Goal: Task Accomplishment & Management: Manage account settings

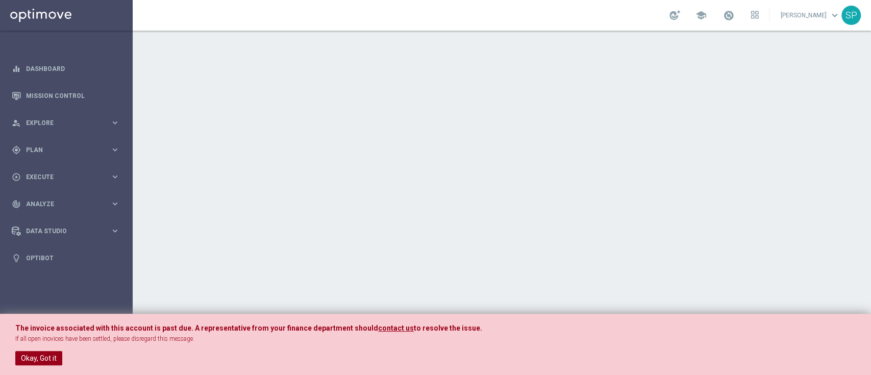
click at [36, 355] on button "Okay, Got it" at bounding box center [38, 358] width 47 height 14
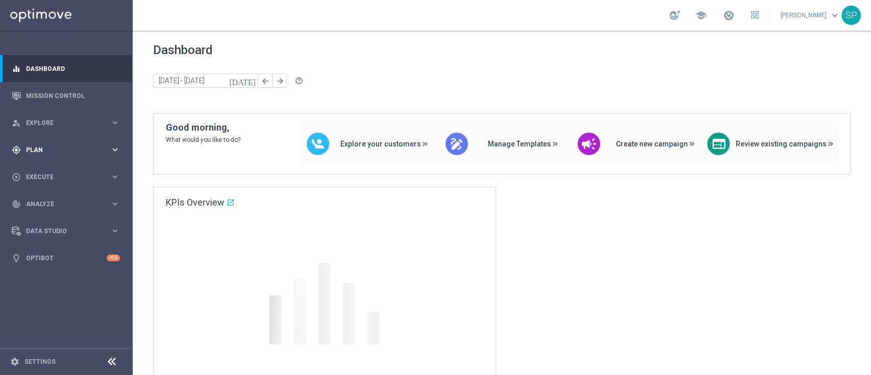
click at [122, 157] on div "gps_fixed Plan keyboard_arrow_right" at bounding box center [66, 149] width 132 height 27
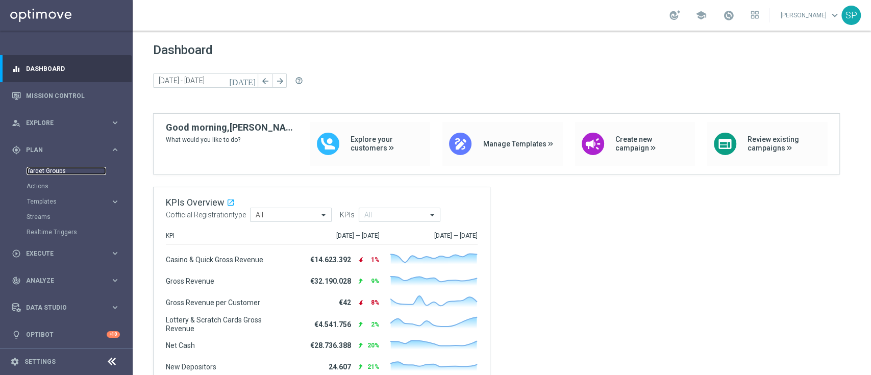
click at [51, 173] on link "Target Groups" at bounding box center [67, 171] width 80 height 8
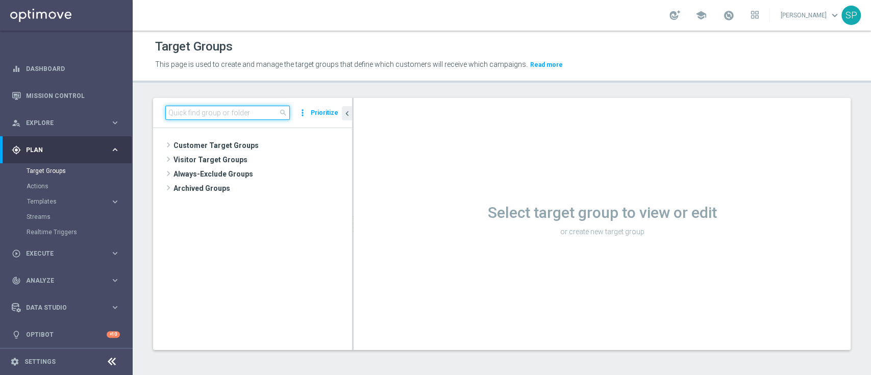
click at [239, 112] on input at bounding box center [227, 113] width 124 height 14
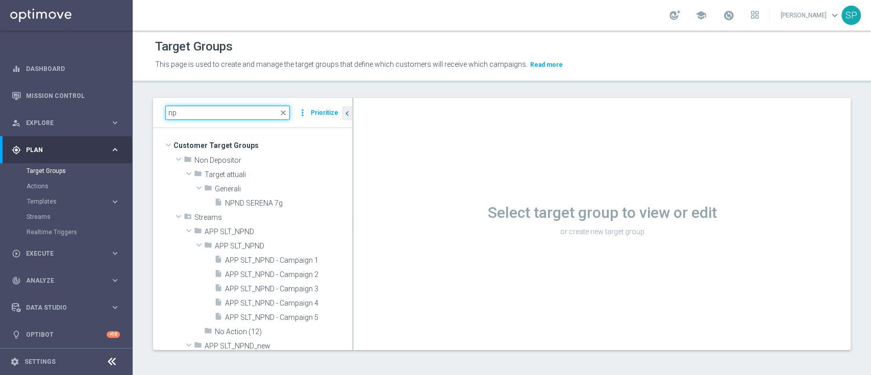
type input "n"
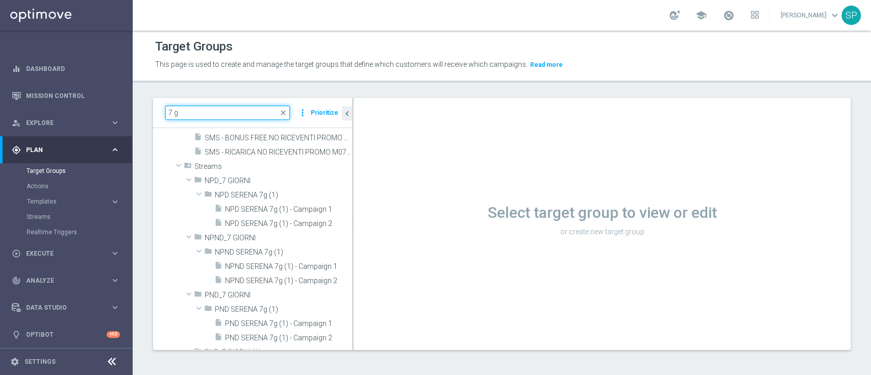
scroll to position [183, 0]
type input "7 g"
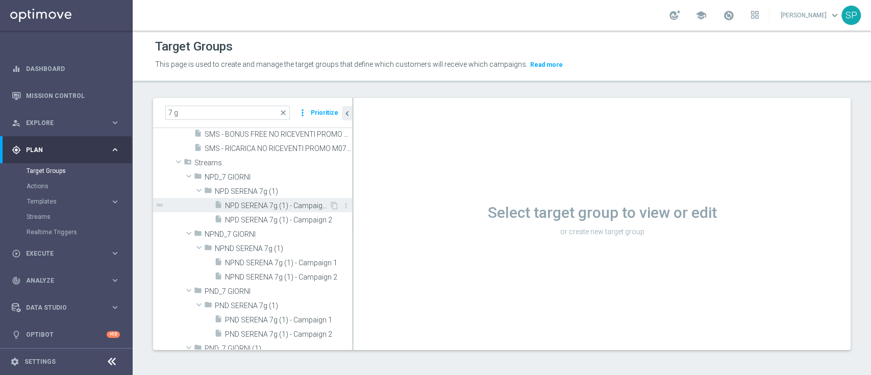
click at [262, 202] on span "NPD SERENA 7g (1) - Campaign 1" at bounding box center [277, 206] width 104 height 9
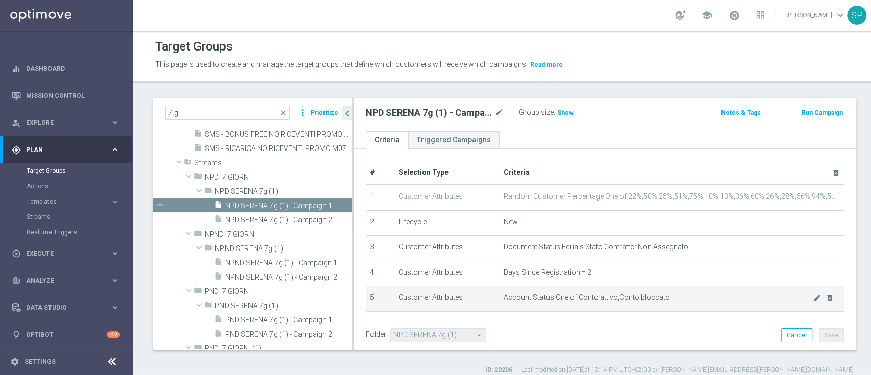
click at [747, 307] on td "Account Status One of Conto attivo,Conto bloccato mode_edit delete_forever" at bounding box center [671, 299] width 344 height 26
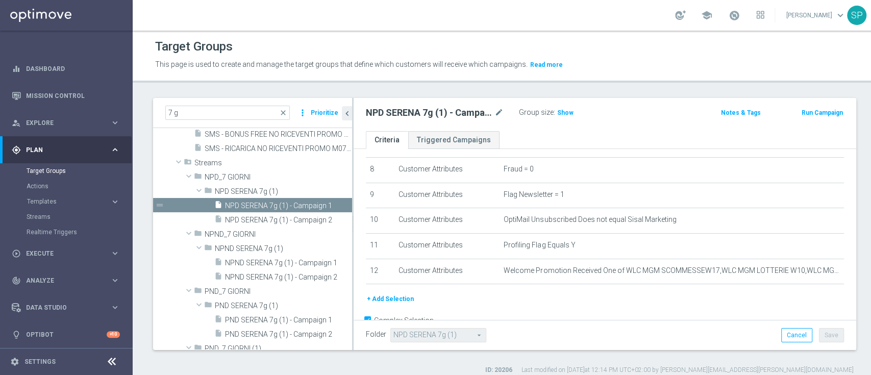
scroll to position [230, 0]
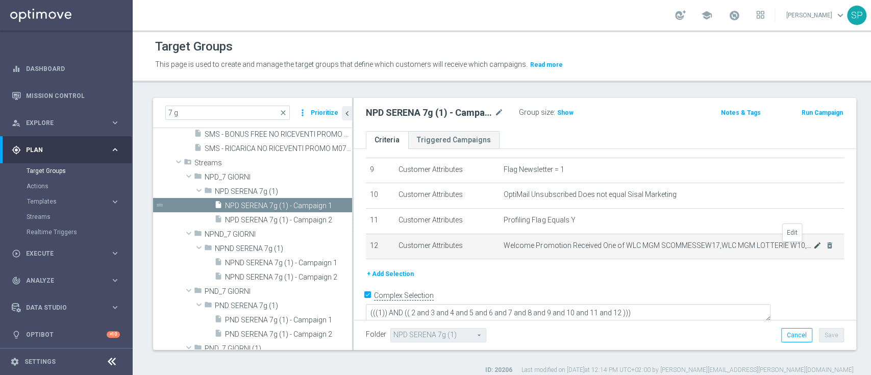
click at [813, 249] on icon "mode_edit" at bounding box center [817, 245] width 8 height 8
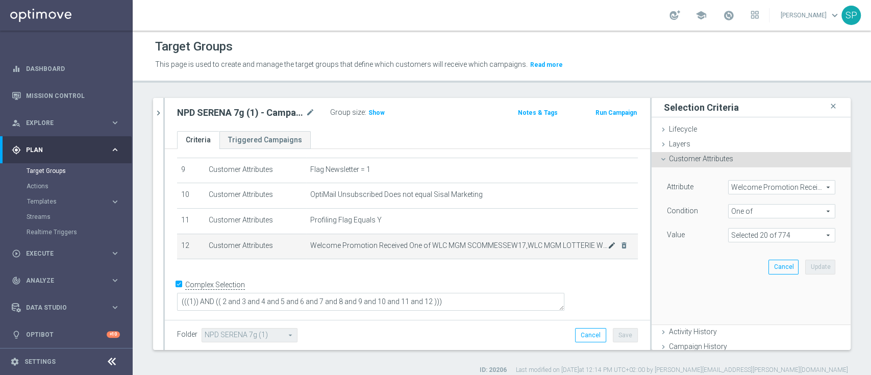
scroll to position [219, 0]
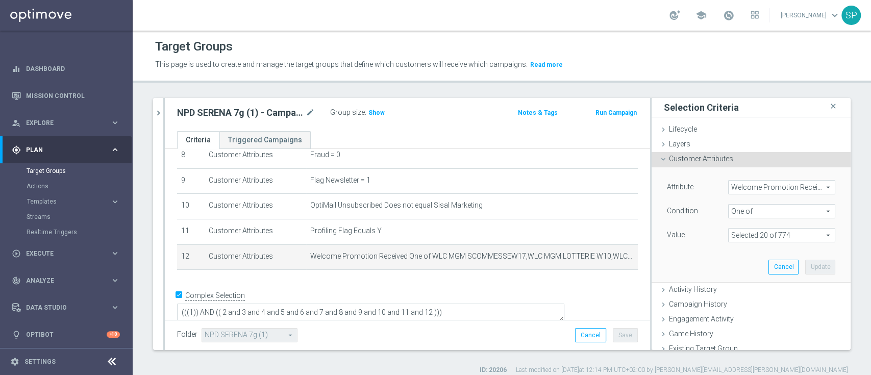
click at [784, 238] on span at bounding box center [782, 235] width 106 height 13
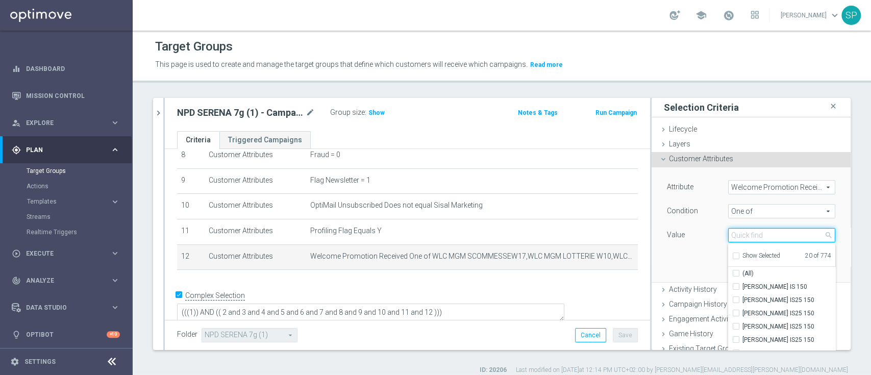
click at [743, 233] on input "search" at bounding box center [781, 235] width 107 height 14
type input "wlc mgm"
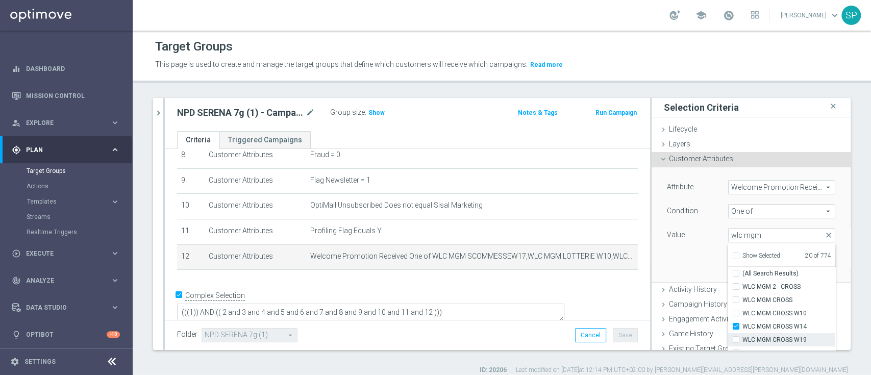
click at [787, 341] on span "WLC MGM CROSS W19" at bounding box center [788, 340] width 93 height 8
click at [742, 341] on input "WLC MGM CROSS W19" at bounding box center [739, 340] width 7 height 7
checkbox input "true"
type input "Selected 21 of 774"
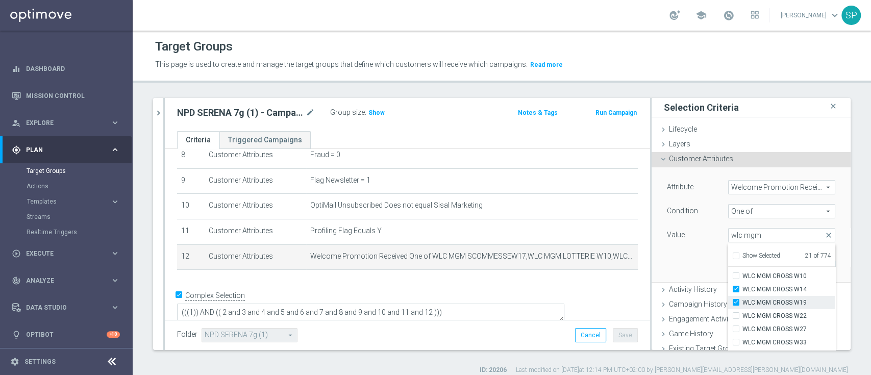
click at [781, 299] on span "WLC MGM CROSS W19" at bounding box center [788, 302] width 93 height 8
click at [742, 299] on input "WLC MGM CROSS W19" at bounding box center [739, 302] width 7 height 7
checkbox input "false"
type input "Selected 20 of 774"
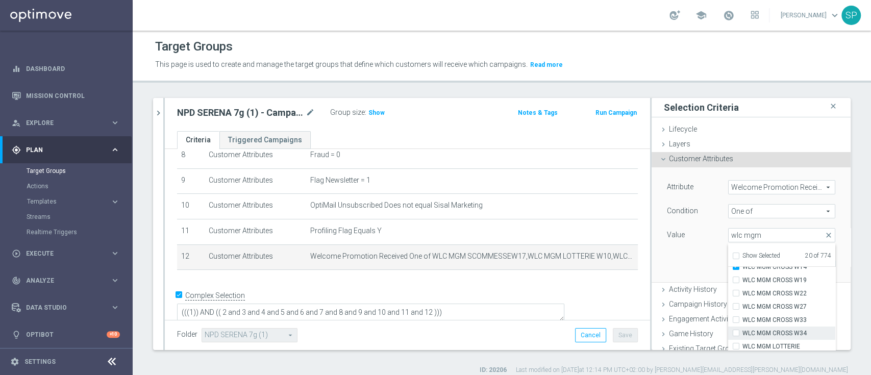
click at [779, 327] on label "WLC MGM CROSS W34" at bounding box center [788, 333] width 93 height 13
click at [742, 330] on input "WLC MGM CROSS W34" at bounding box center [739, 333] width 7 height 7
checkbox input "true"
type input "Selected 21 of 774"
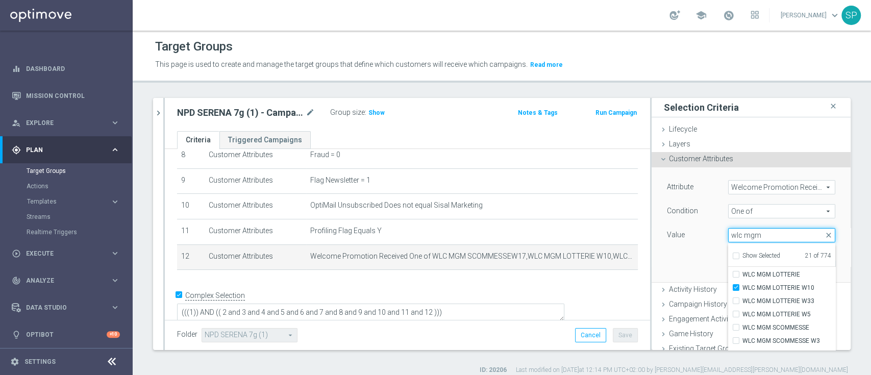
click at [765, 237] on input "wlc mgm" at bounding box center [781, 235] width 107 height 14
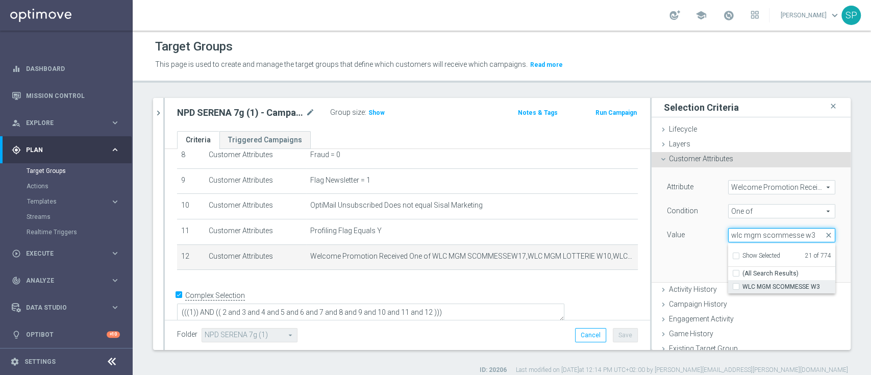
type input "wlc mgm scommesse w3"
click at [775, 284] on span "WLC MGM SCOMMESSE W3" at bounding box center [788, 287] width 93 height 8
click at [742, 284] on input "WLC MGM SCOMMESSE W3" at bounding box center [739, 287] width 7 height 7
checkbox input "true"
type input "Selected 22 of 774"
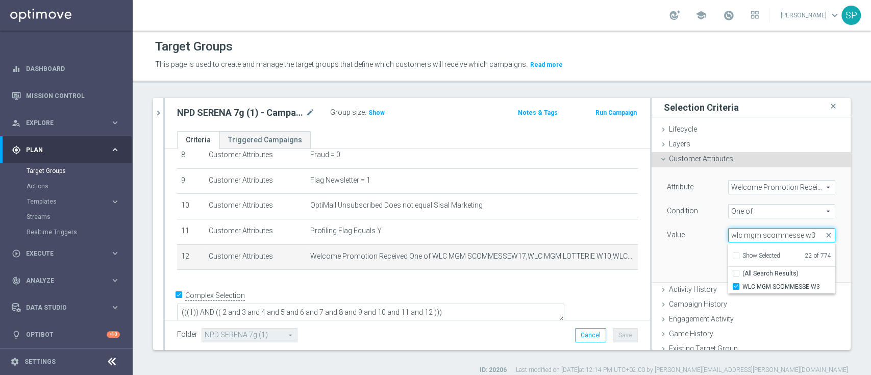
click at [791, 231] on input "wlc mgm scommesse w3" at bounding box center [781, 235] width 107 height 14
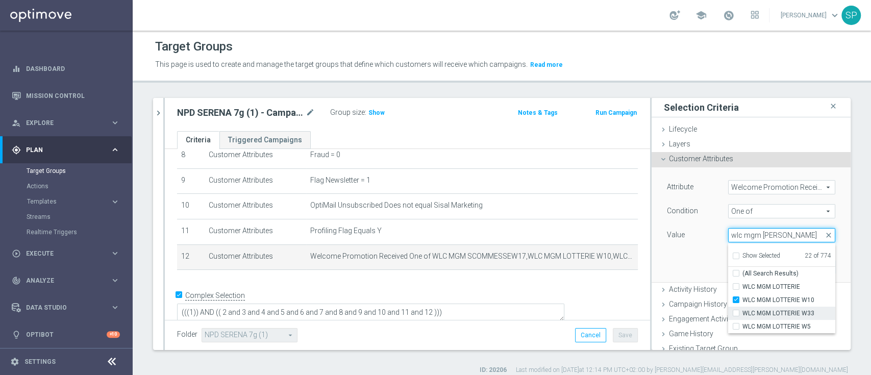
type input "wlc mgm [PERSON_NAME]"
click at [790, 310] on span "WLC MGM LOTTERIE W33" at bounding box center [788, 313] width 93 height 8
click at [742, 310] on input "WLC MGM LOTTERIE W33" at bounding box center [739, 313] width 7 height 7
checkbox input "true"
type input "Selected 23 of 774"
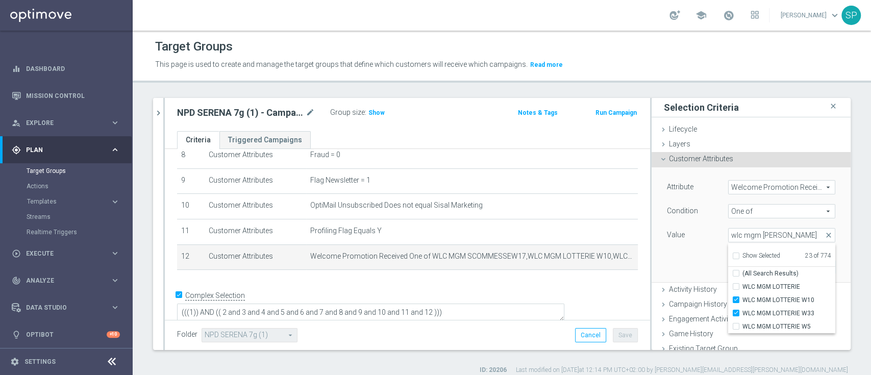
click at [690, 222] on div "Attribute Welcome Promotion Received Welcome Promotion Received arrow_drop_down…" at bounding box center [751, 212] width 168 height 64
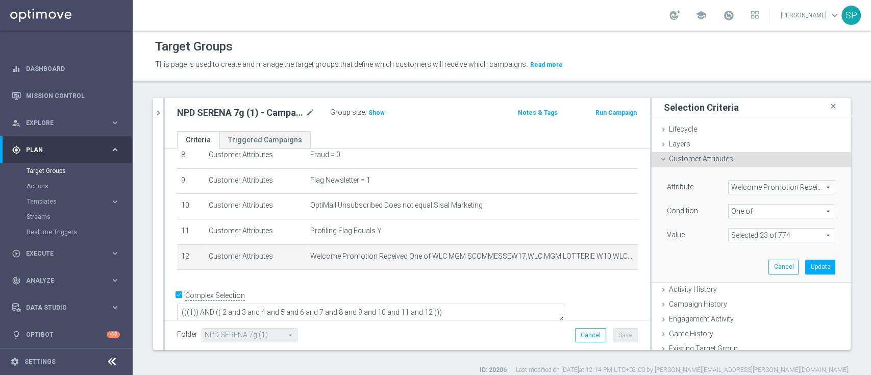
click at [808, 239] on span at bounding box center [782, 235] width 106 height 13
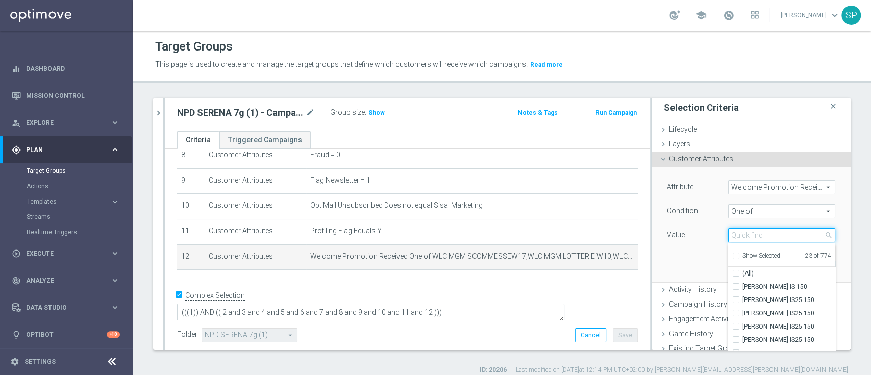
click at [766, 241] on input "search" at bounding box center [781, 235] width 107 height 14
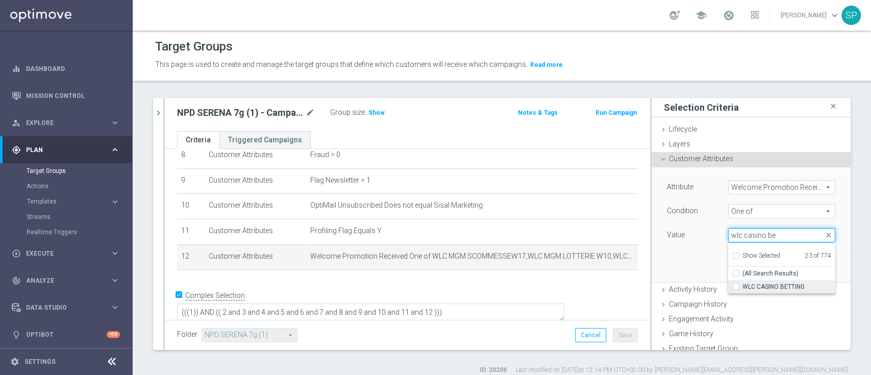
type input "wlc casino be"
click at [765, 283] on span "WLC CASINO BETTING" at bounding box center [788, 287] width 93 height 8
click at [742, 284] on input "WLC CASINO BETTING" at bounding box center [739, 287] width 7 height 7
checkbox input "true"
type input "Selected 24 of 774"
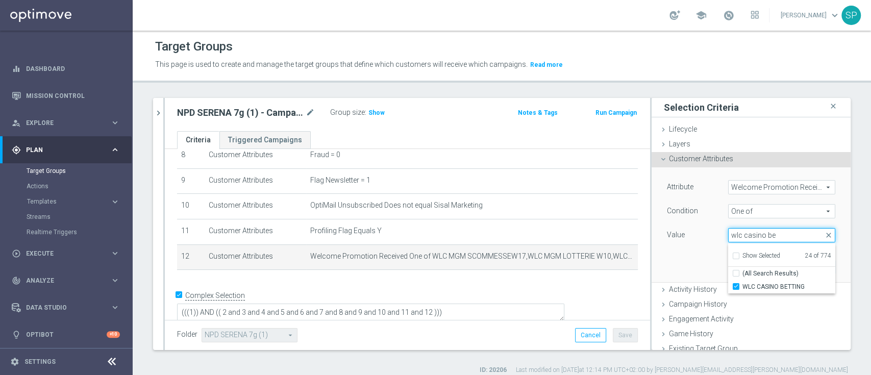
click at [759, 232] on input "wlc casino be" at bounding box center [781, 235] width 107 height 14
type input "wlc cross w3"
click at [763, 293] on label "WLC CROSS W34" at bounding box center [788, 299] width 93 height 13
click at [742, 297] on input "WLC CROSS W34" at bounding box center [739, 300] width 7 height 7
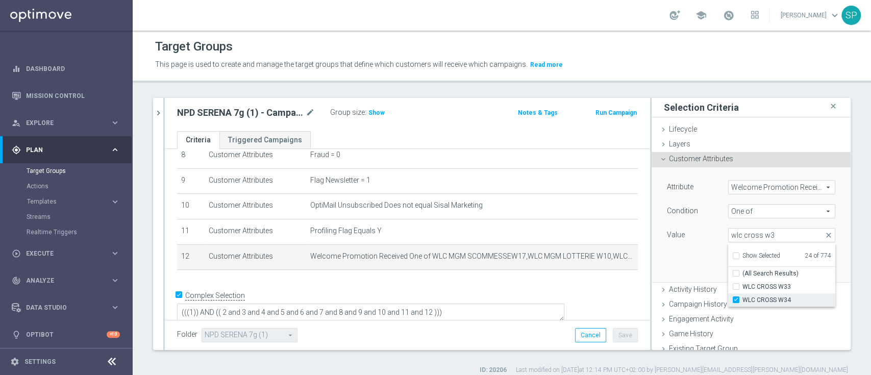
checkbox input "true"
type input "Selected 25 of 774"
click at [753, 233] on input "wlc cross w3" at bounding box center [781, 235] width 107 height 14
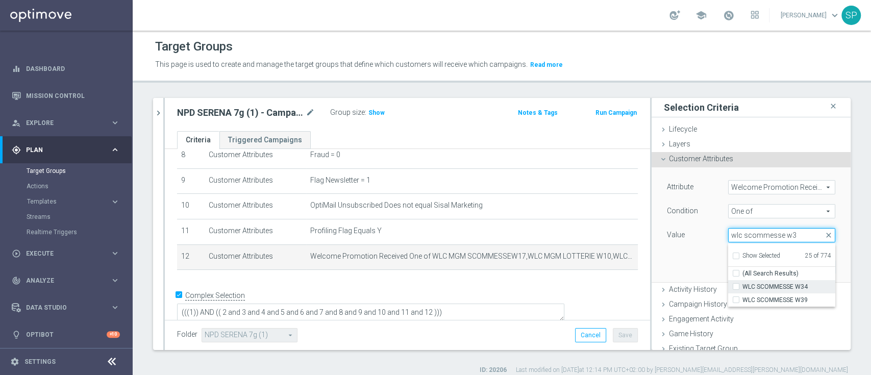
type input "wlc scommesse w3"
click at [769, 290] on span "WLC SCOMMESSE W34" at bounding box center [788, 287] width 93 height 8
click at [742, 290] on input "WLC SCOMMESSE W34" at bounding box center [739, 287] width 7 height 7
checkbox input "true"
type input "Selected 26 of 774"
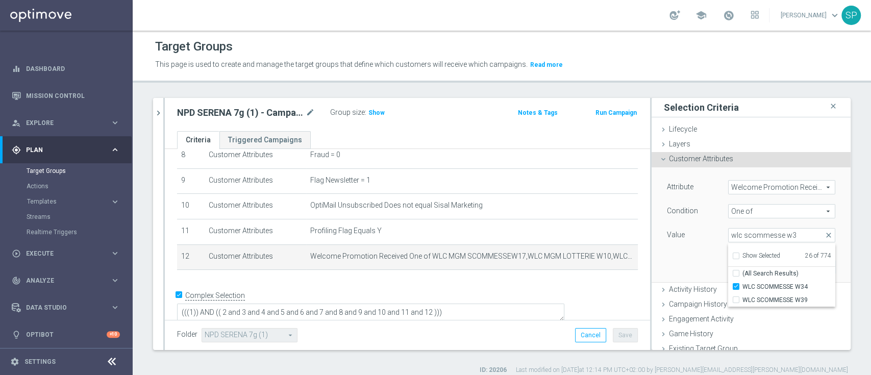
click at [677, 220] on div "Condition" at bounding box center [689, 212] width 61 height 16
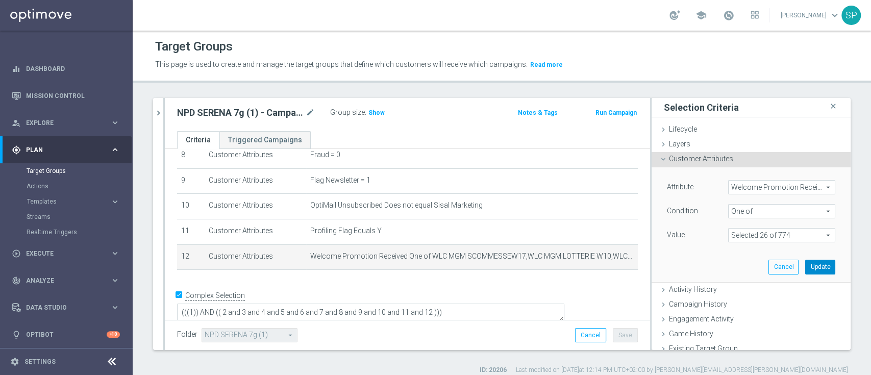
click at [805, 271] on button "Update" at bounding box center [820, 267] width 30 height 14
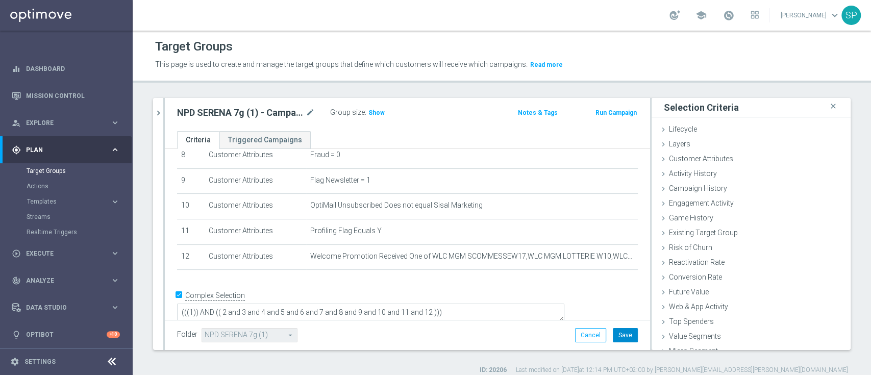
click at [623, 332] on button "Save" at bounding box center [625, 335] width 25 height 14
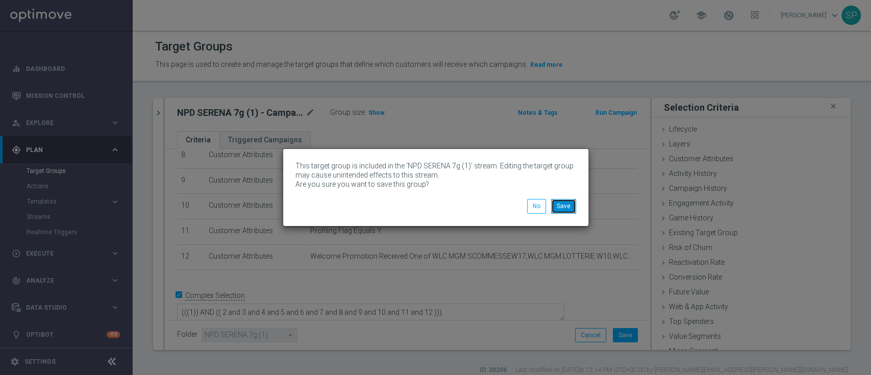
click at [559, 205] on button "Save" at bounding box center [563, 206] width 25 height 14
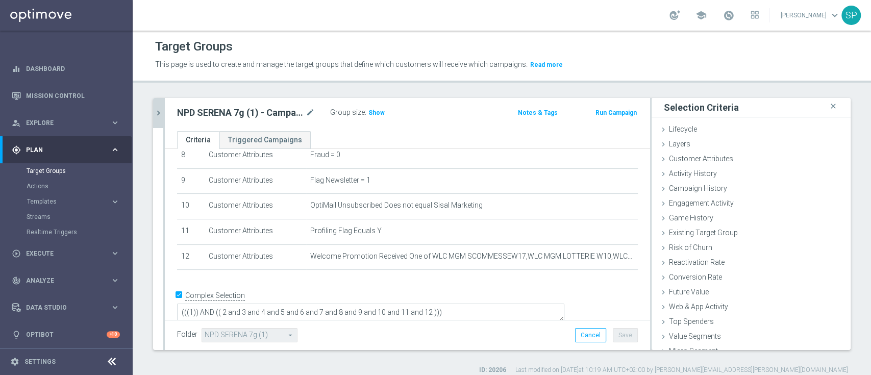
click at [156, 120] on button "chevron_right" at bounding box center [158, 113] width 10 height 30
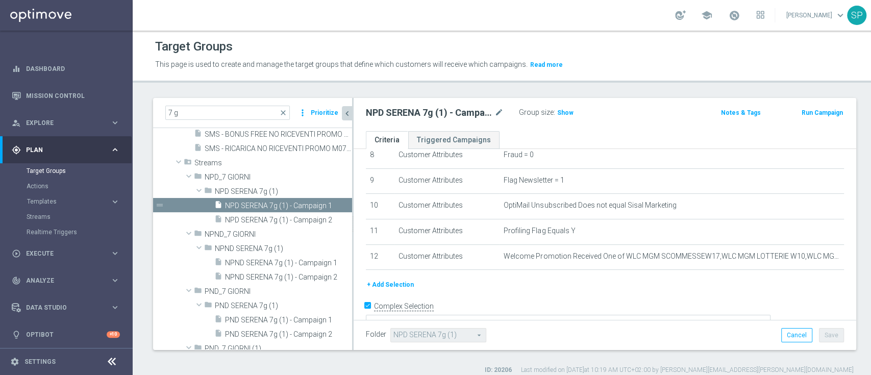
scroll to position [230, 0]
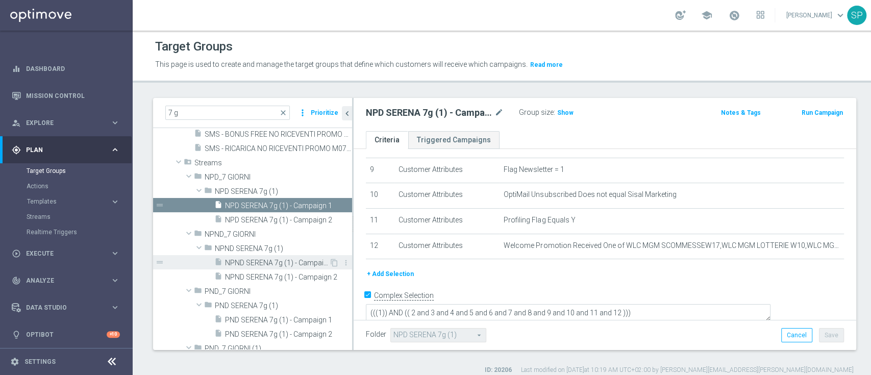
click at [270, 264] on span "NPND SERENA 7g (1) - Campaign 1" at bounding box center [277, 263] width 104 height 9
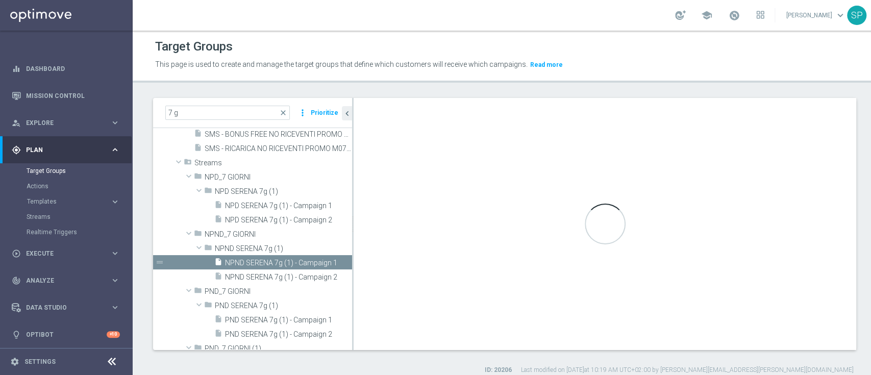
type input "NPND SERENA 7g (1)"
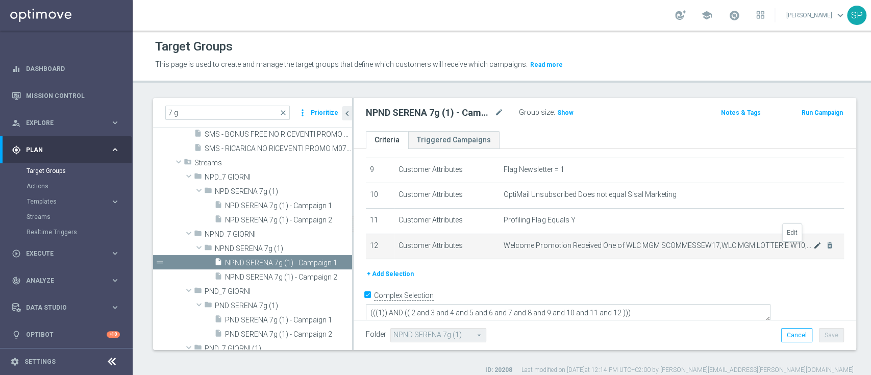
click at [813, 247] on icon "mode_edit" at bounding box center [817, 245] width 8 height 8
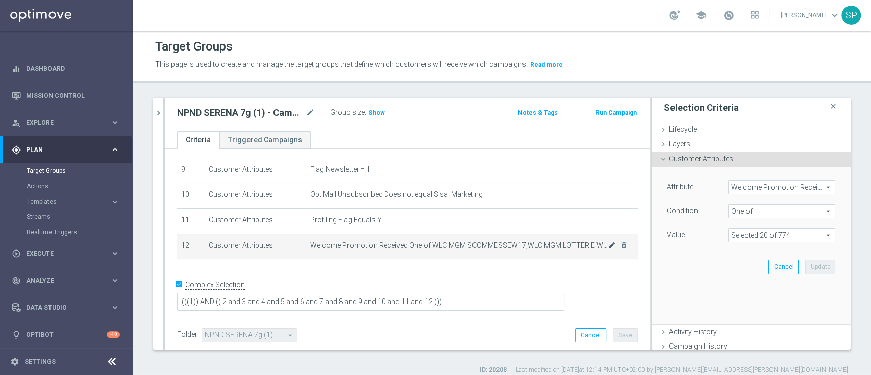
scroll to position [219, 0]
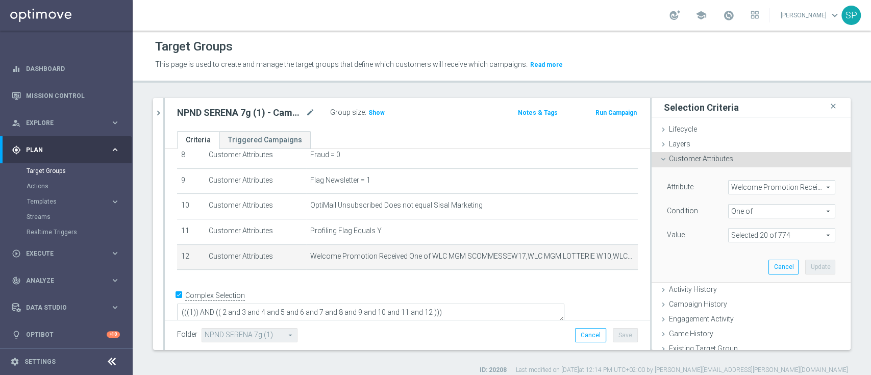
click at [804, 239] on span at bounding box center [782, 235] width 106 height 13
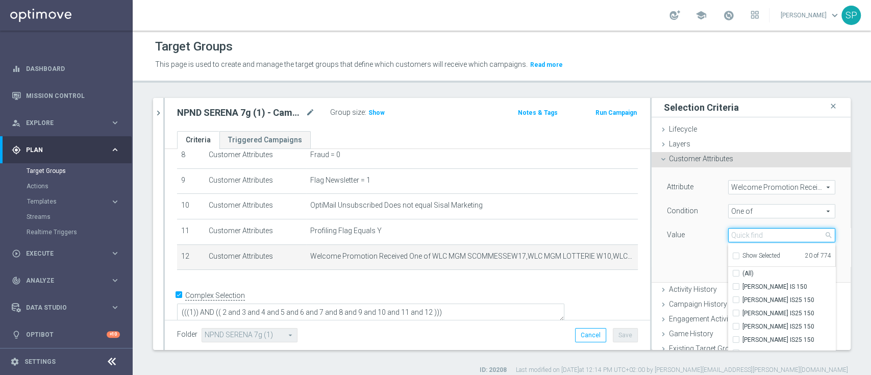
click at [786, 239] on input "search" at bounding box center [781, 235] width 107 height 14
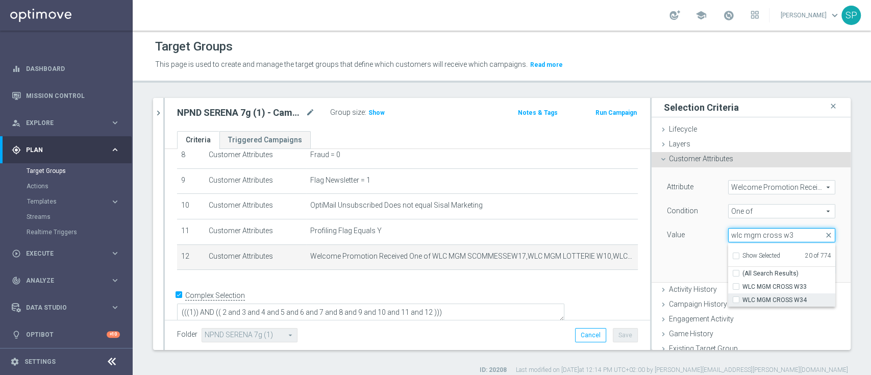
type input "wlc mgm cross w3"
click at [785, 296] on span "WLC MGM CROSS W34" at bounding box center [788, 300] width 93 height 8
click at [742, 297] on input "WLC MGM CROSS W34" at bounding box center [739, 300] width 7 height 7
checkbox input "true"
type input "Selected 21 of 774"
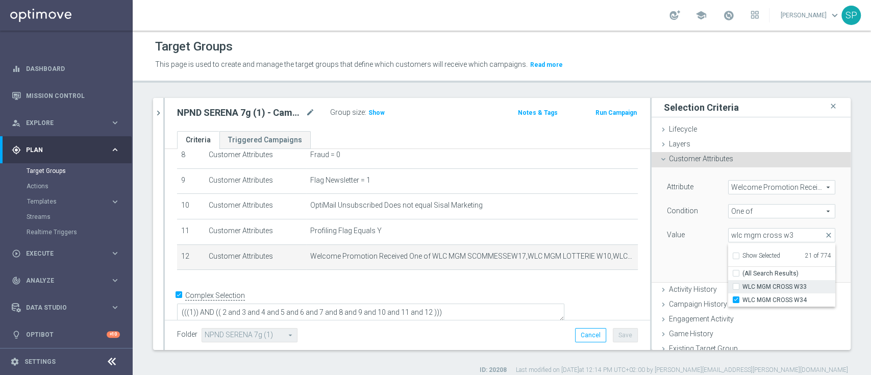
click at [782, 286] on span "WLC MGM CROSS W33" at bounding box center [788, 287] width 93 height 8
click at [742, 286] on input "WLC MGM CROSS W33" at bounding box center [739, 287] width 7 height 7
checkbox input "true"
type input "Selected 22 of 774"
click at [768, 237] on input "wlc mgm cross w3" at bounding box center [781, 235] width 107 height 14
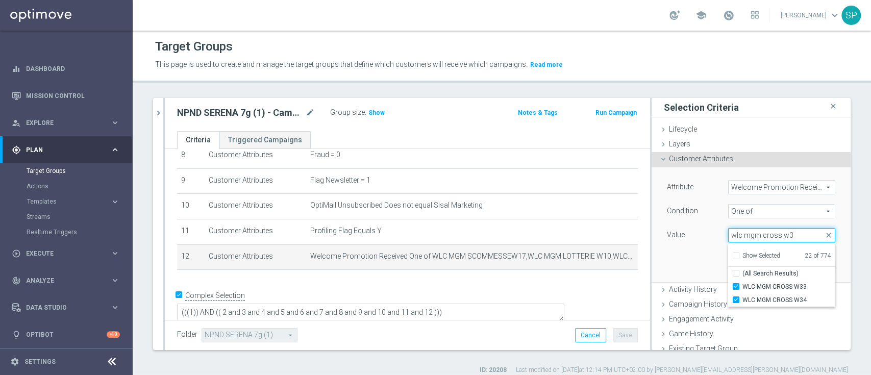
click at [768, 237] on input "wlc mgm cross w3" at bounding box center [781, 235] width 107 height 14
click at [768, 237] on input "wlc mgm cross" at bounding box center [781, 235] width 107 height 14
click at [784, 241] on input "wlc mgm scommesse w3" at bounding box center [781, 235] width 107 height 14
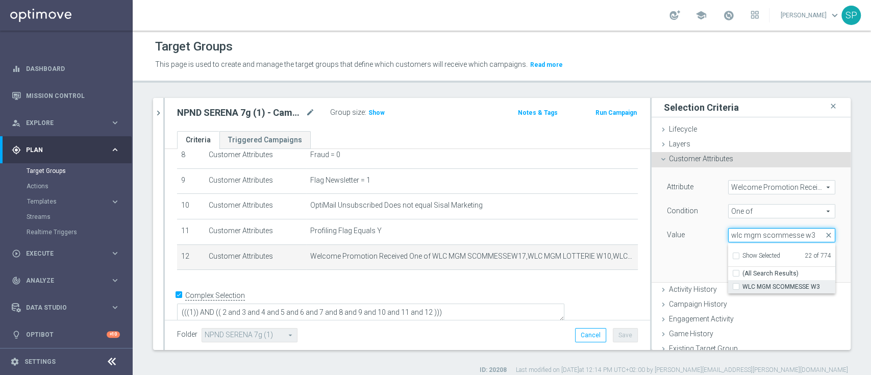
type input "wlc mgm scommesse w3"
click at [775, 284] on span "WLC MGM SCOMMESSE W3" at bounding box center [788, 287] width 93 height 8
click at [742, 284] on input "WLC MGM SCOMMESSE W3" at bounding box center [739, 287] width 7 height 7
checkbox input "true"
type input "Selected 23 of 774"
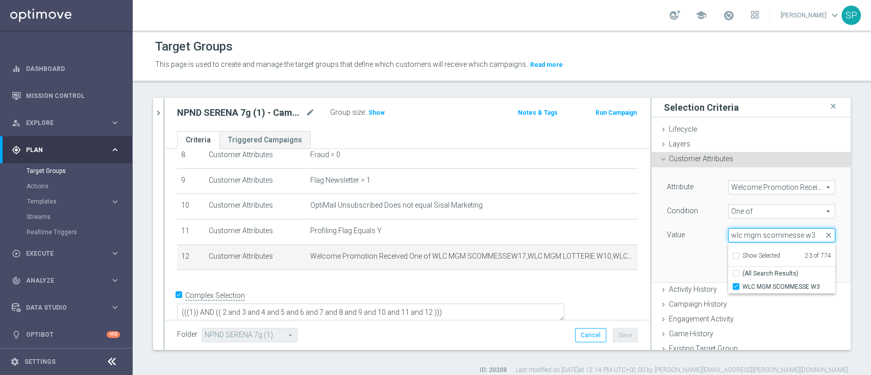
click at [792, 237] on input "wlc mgm scommesse w3" at bounding box center [781, 235] width 107 height 14
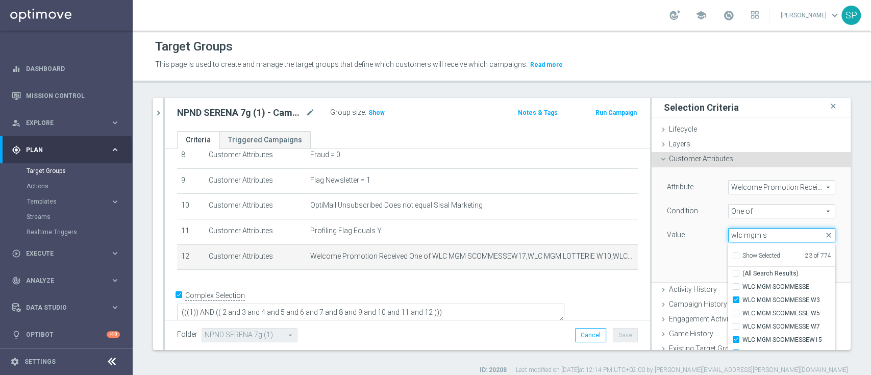
type input "wlc mgm"
checkbox input "true"
type input "wlc mgm lotte"
checkbox input "false"
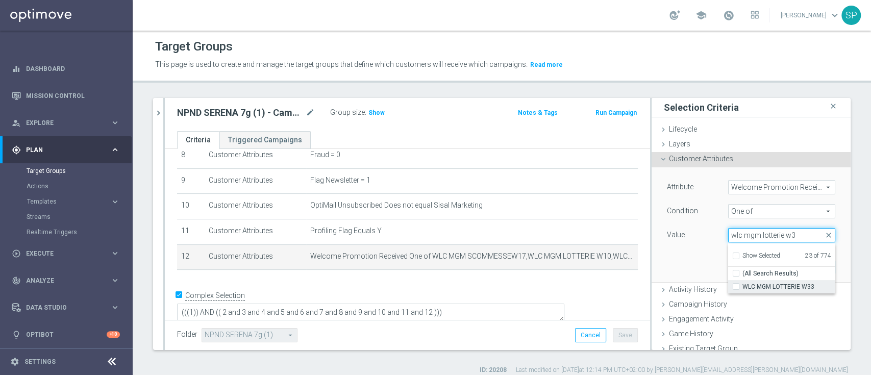
type input "wlc mgm lotterie w3"
click at [791, 290] on span "WLC MGM LOTTERIE W33" at bounding box center [788, 287] width 93 height 8
click at [742, 290] on input "WLC MGM LOTTERIE W33" at bounding box center [739, 287] width 7 height 7
checkbox input "true"
type input "Selected 24 of 774"
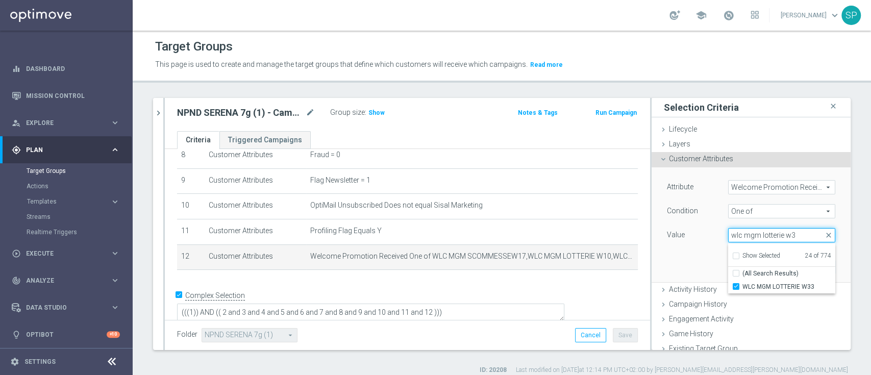
click at [784, 239] on input "wlc mgm lotterie w3" at bounding box center [781, 235] width 107 height 14
type input "wlc scommesse w3"
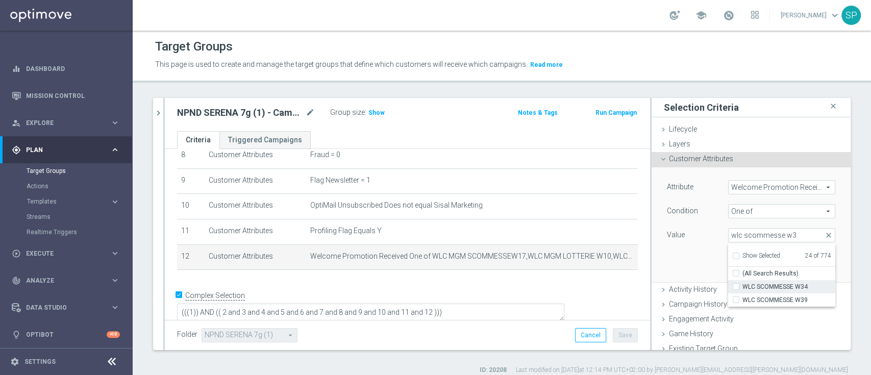
click at [783, 281] on label "WLC SCOMMESSE W34" at bounding box center [788, 286] width 93 height 13
click at [742, 284] on input "WLC SCOMMESSE W34" at bounding box center [739, 287] width 7 height 7
checkbox input "true"
type input "Selected 25 of 774"
drag, startPoint x: 783, startPoint y: 236, endPoint x: 729, endPoint y: 253, distance: 56.8
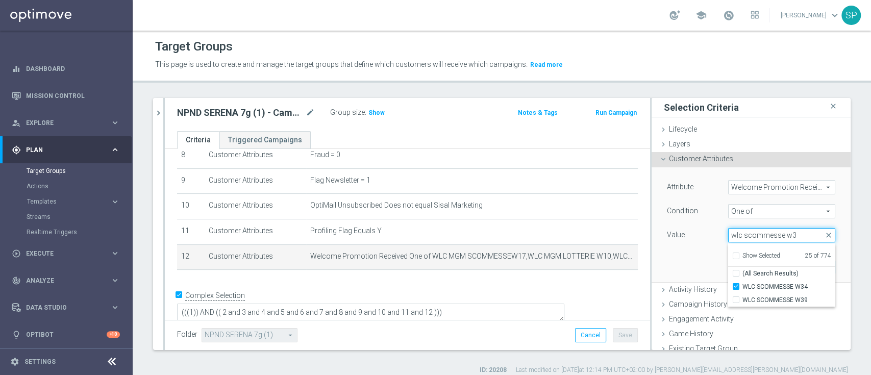
click at [729, 242] on div "Selected 25 of 774 arrow_drop_down wlc scommesse w3 close Show Selected 25 of 7…" at bounding box center [781, 235] width 107 height 14
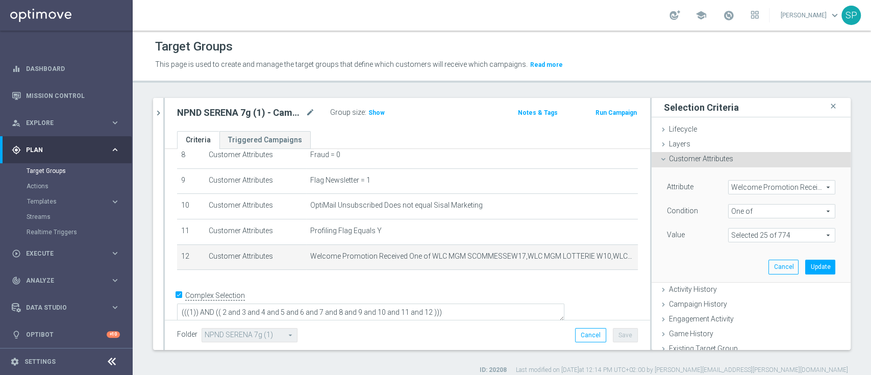
click at [755, 235] on span at bounding box center [782, 235] width 106 height 13
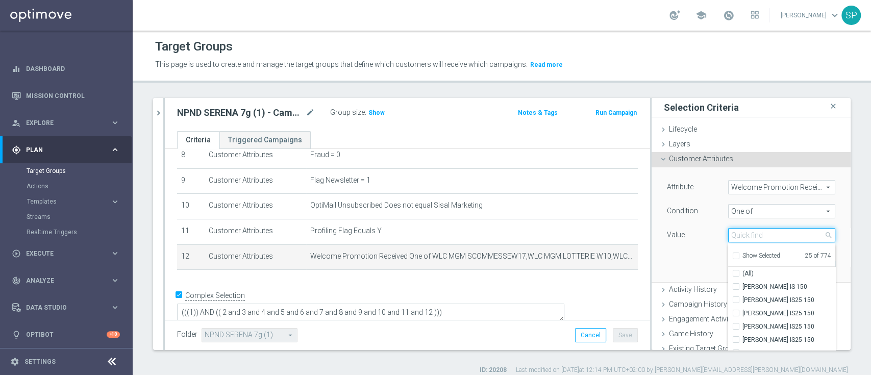
click at [755, 235] on input "search" at bounding box center [781, 235] width 107 height 14
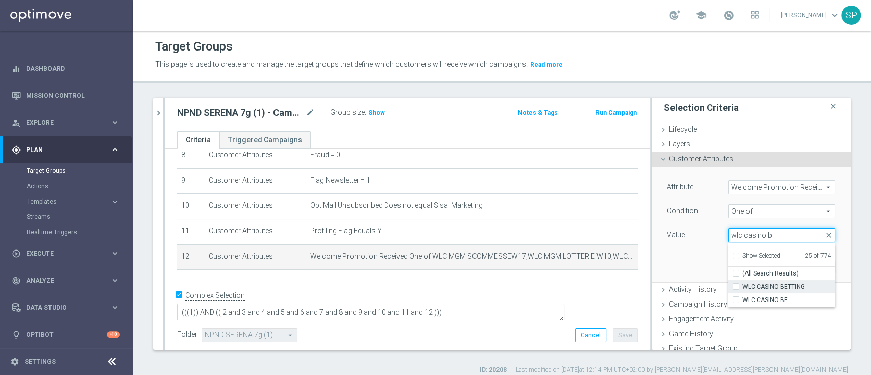
type input "wlc casino b"
click at [772, 288] on span "WLC CASINO BETTING" at bounding box center [788, 287] width 93 height 8
click at [742, 288] on input "WLC CASINO BETTING" at bounding box center [739, 287] width 7 height 7
checkbox input "true"
type input "Selected 26 of 774"
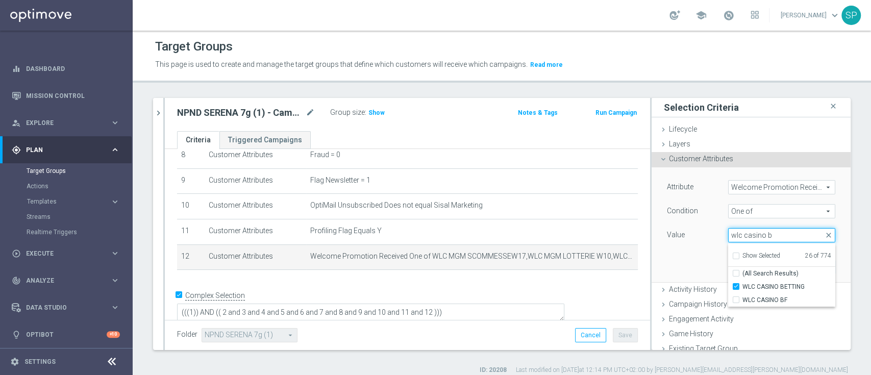
click at [757, 236] on input "wlc casino b" at bounding box center [781, 235] width 107 height 14
type input "wlc cross w3"
click at [776, 302] on span "WLC CROSS W34" at bounding box center [788, 300] width 93 height 8
click at [742, 302] on input "WLC CROSS W34" at bounding box center [739, 300] width 7 height 7
checkbox input "true"
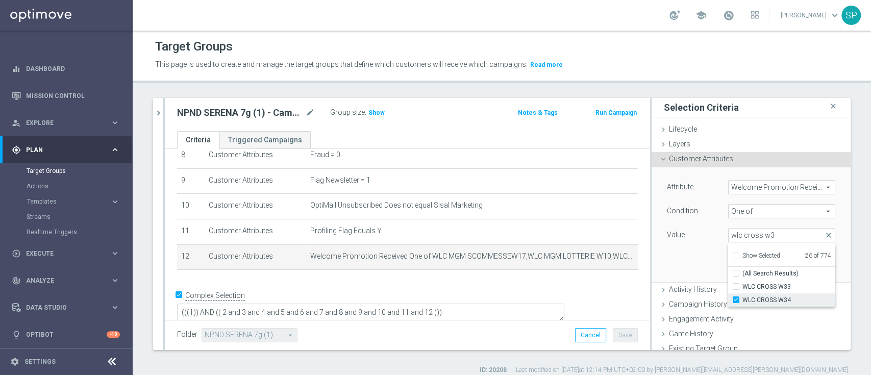
type input "Selected 27 of 774"
click at [684, 258] on div "Attribute Welcome Promotion Received Welcome Promotion Received arrow_drop_down…" at bounding box center [751, 224] width 184 height 114
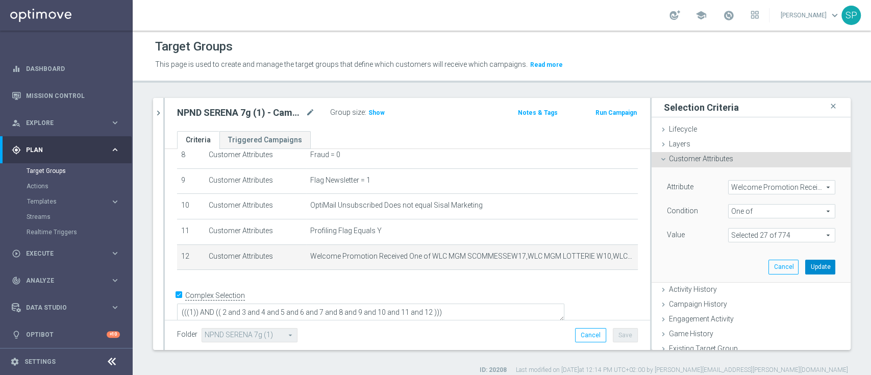
click at [805, 269] on button "Update" at bounding box center [820, 267] width 30 height 14
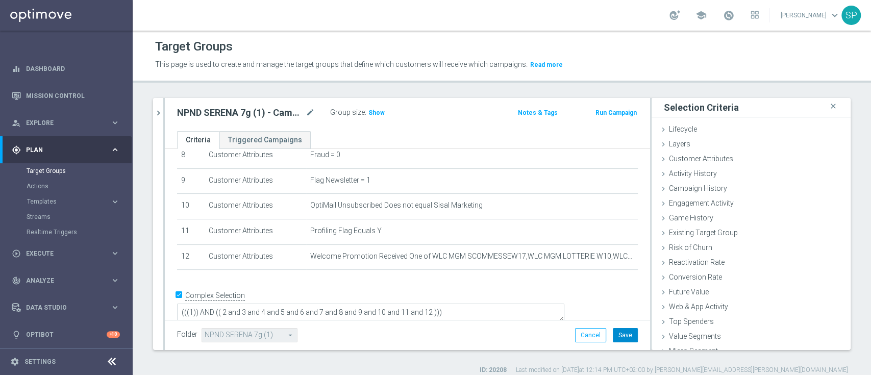
click at [613, 336] on button "Save" at bounding box center [625, 335] width 25 height 14
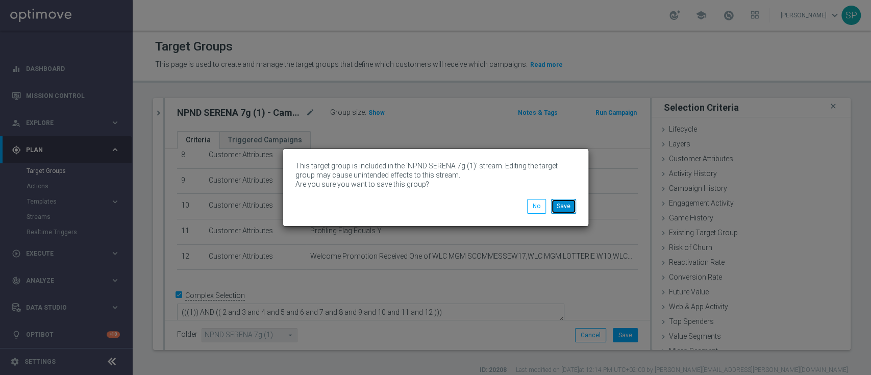
click at [557, 209] on button "Save" at bounding box center [563, 206] width 25 height 14
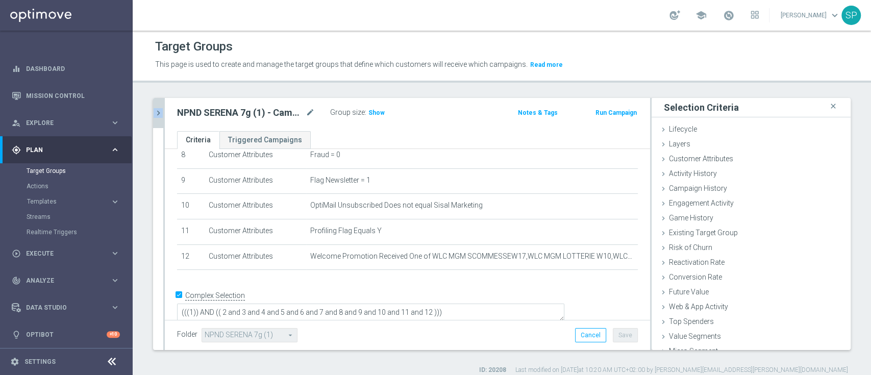
drag, startPoint x: 145, startPoint y: 109, endPoint x: 163, endPoint y: 111, distance: 17.5
click at [163, 111] on div "7 g close more_vert Prioritize Customer Target Groups library_add create_new_fo…" at bounding box center [502, 236] width 738 height 277
click at [163, 111] on icon "chevron_right" at bounding box center [159, 113] width 10 height 10
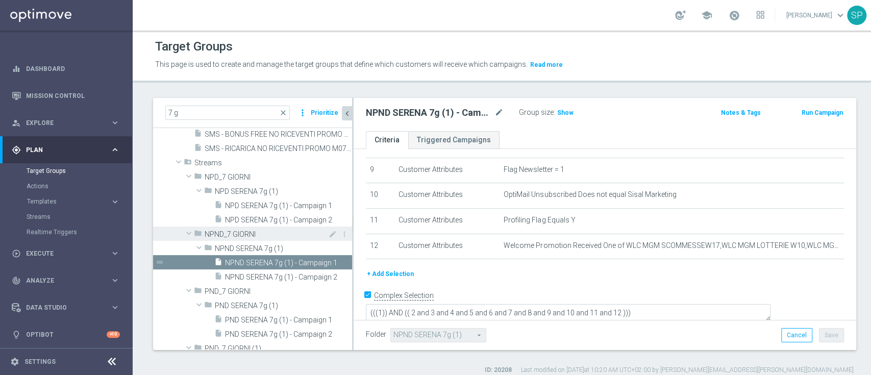
scroll to position [192, 0]
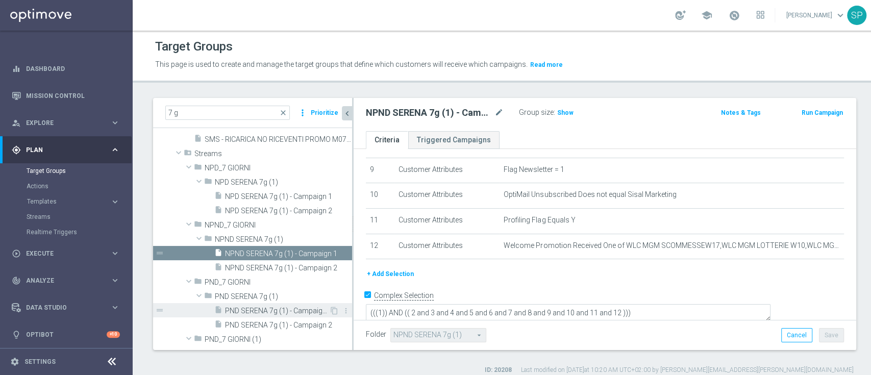
click at [255, 304] on div "insert_drive_file PND SERENA 7g (1) - Campaign 1" at bounding box center [271, 310] width 115 height 14
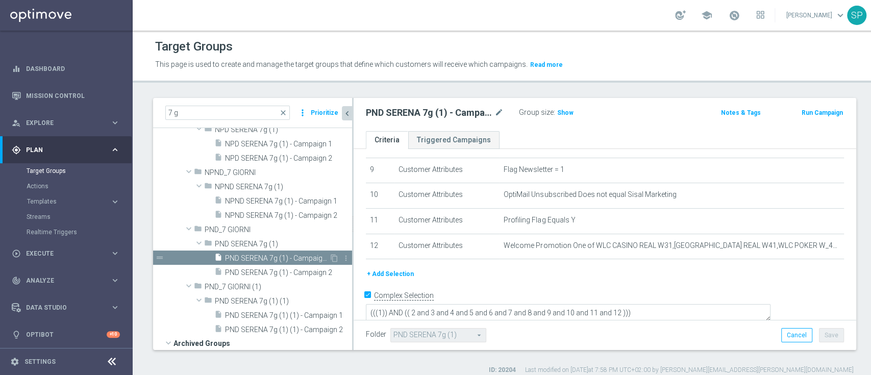
scroll to position [277, 0]
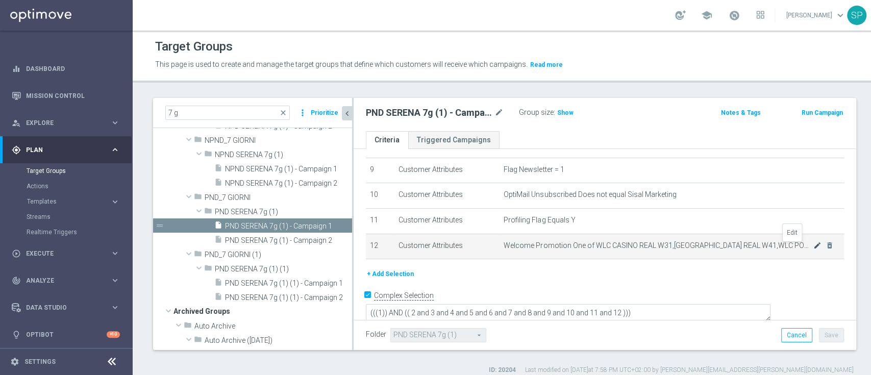
click at [813, 248] on icon "mode_edit" at bounding box center [817, 245] width 8 height 8
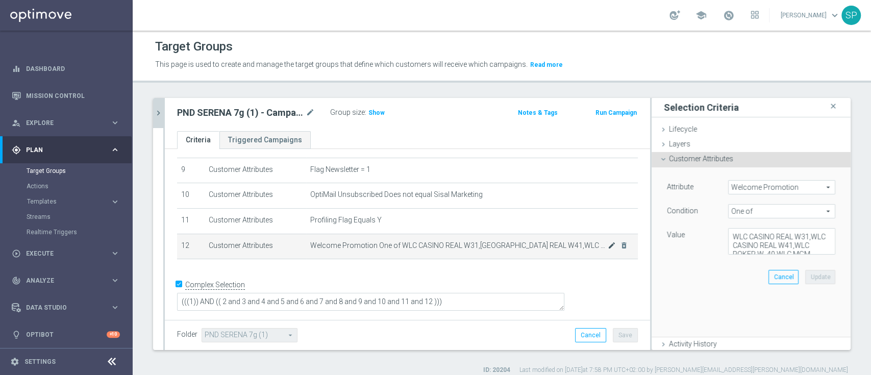
scroll to position [219, 0]
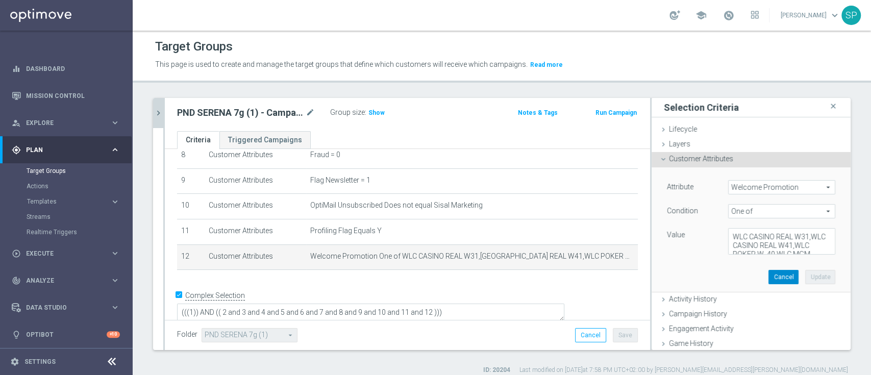
click at [768, 276] on button "Cancel" at bounding box center [783, 277] width 30 height 14
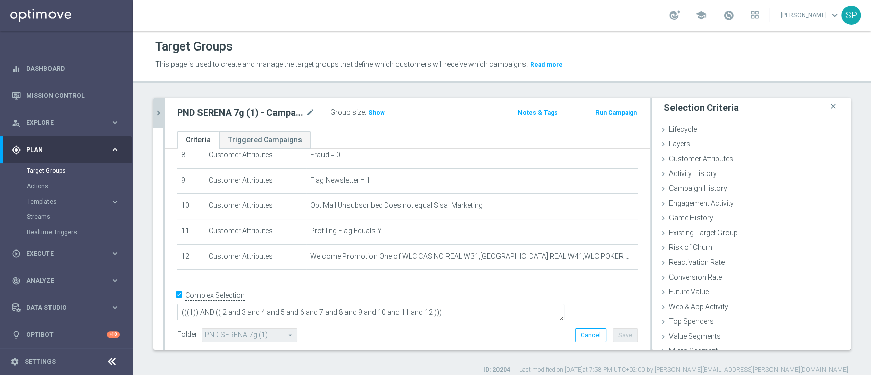
click at [156, 112] on icon "chevron_right" at bounding box center [159, 113] width 10 height 10
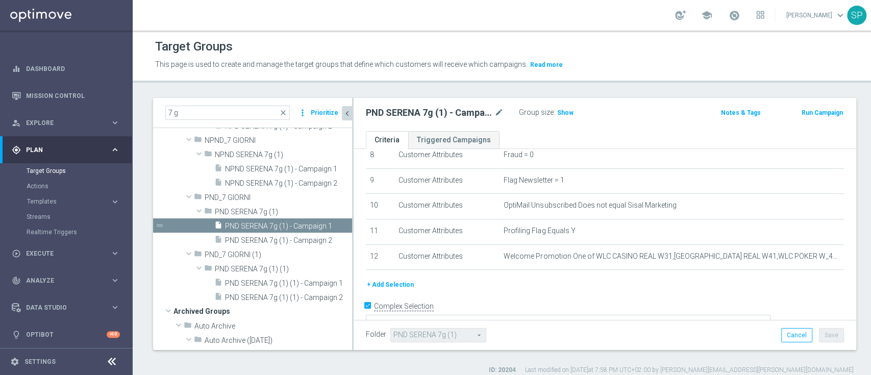
scroll to position [230, 0]
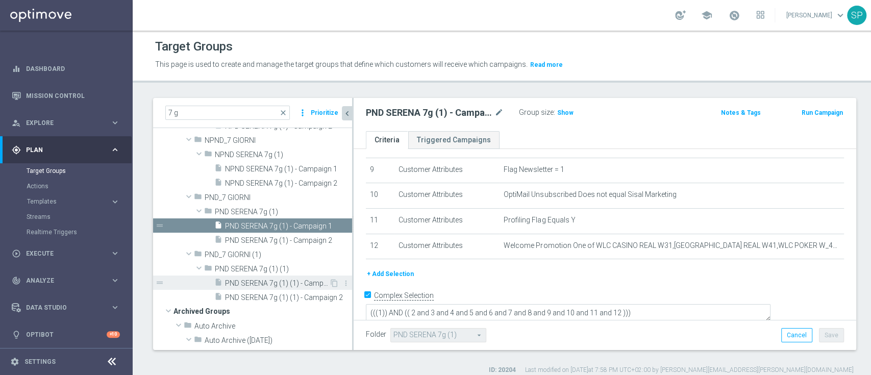
click at [273, 284] on span "PND SERENA 7g (1) (1) - Campaign 1" at bounding box center [277, 283] width 104 height 9
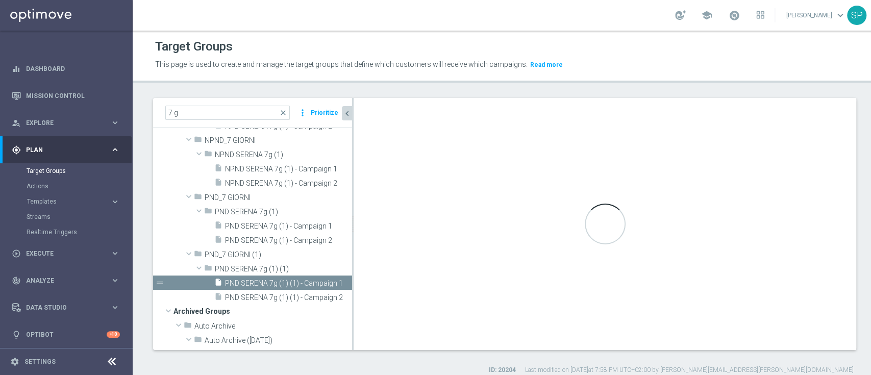
type input "PND SERENA 7g (1) (1)"
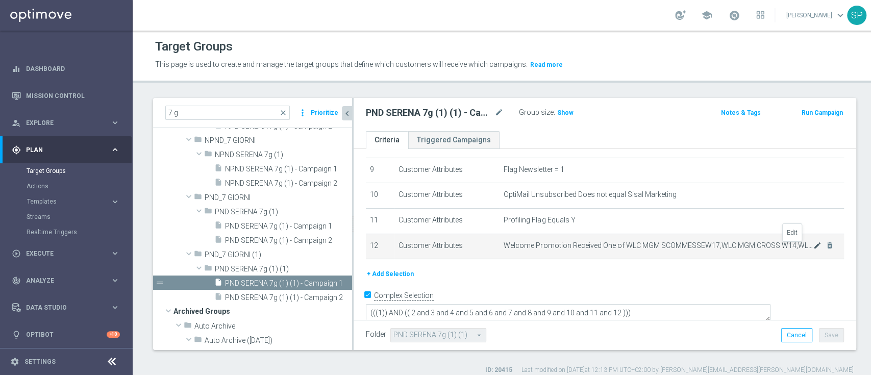
click at [813, 249] on icon "mode_edit" at bounding box center [817, 245] width 8 height 8
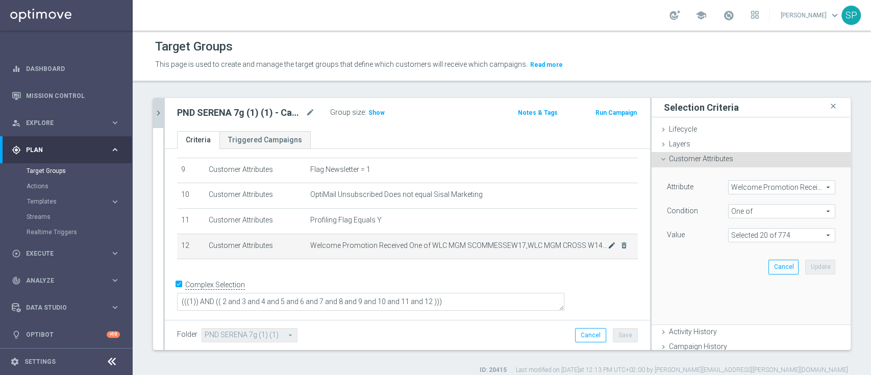
scroll to position [219, 0]
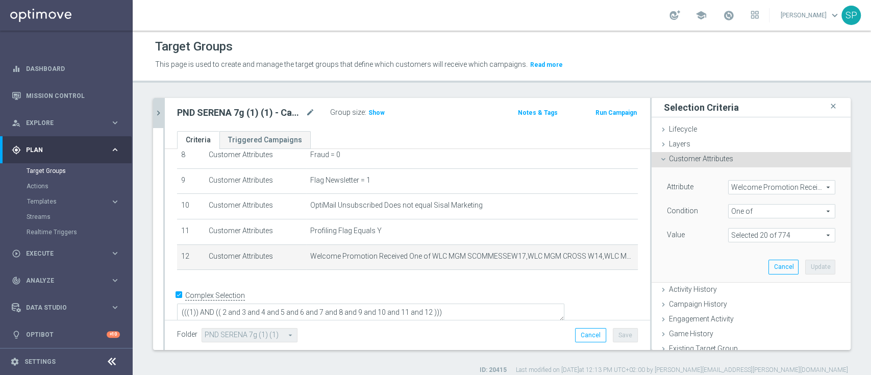
click at [161, 113] on icon "chevron_right" at bounding box center [159, 113] width 10 height 10
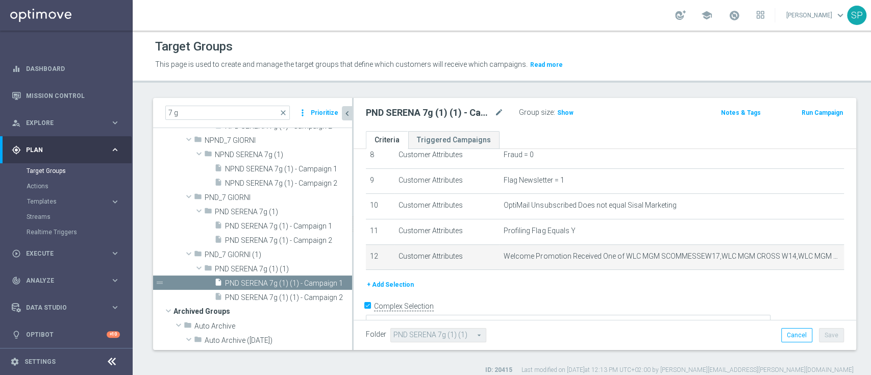
scroll to position [230, 0]
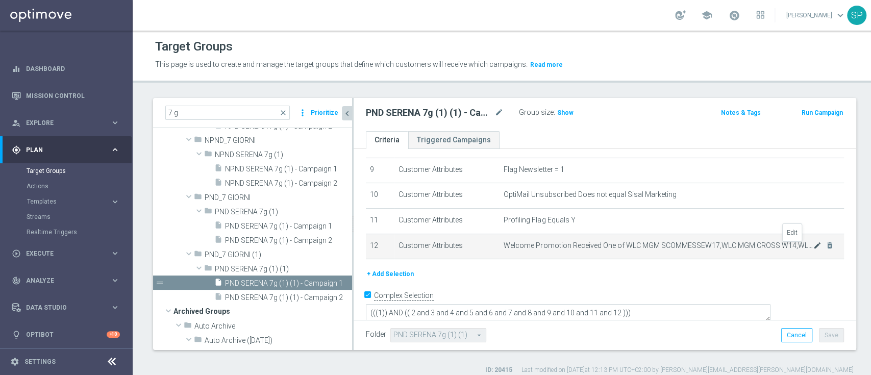
click at [813, 247] on icon "mode_edit" at bounding box center [817, 245] width 8 height 8
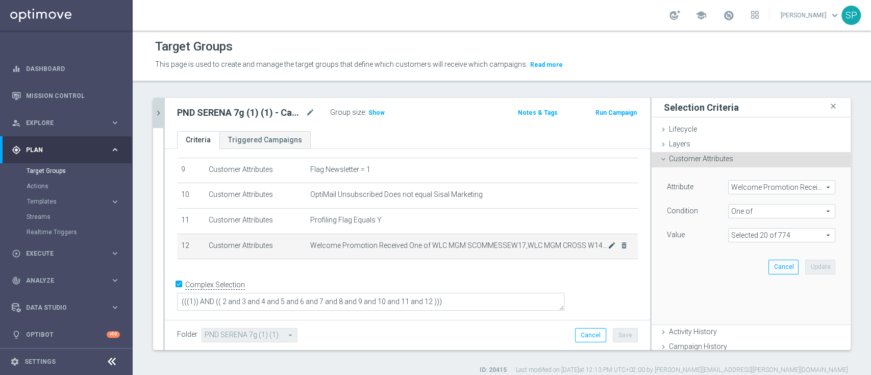
scroll to position [219, 0]
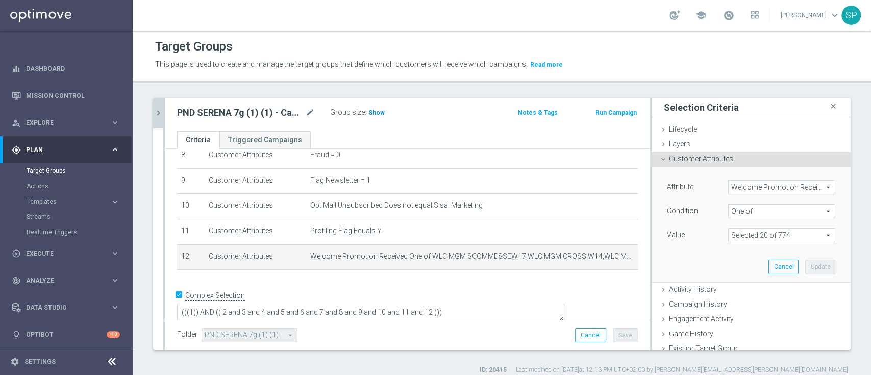
click at [370, 110] on span "Show" at bounding box center [376, 112] width 16 height 7
click at [773, 235] on span at bounding box center [782, 235] width 106 height 13
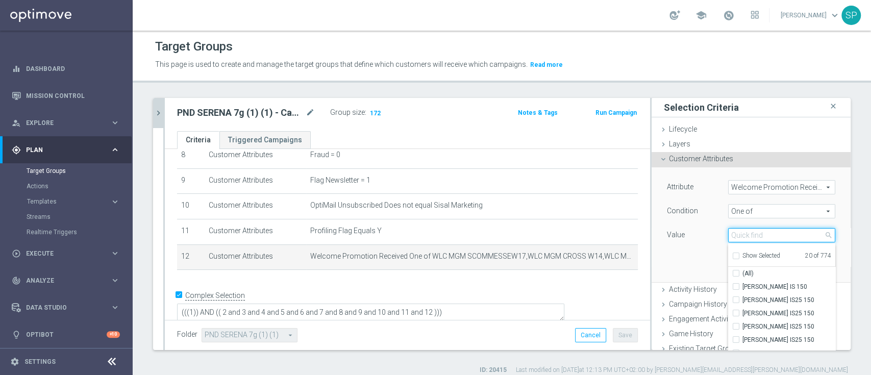
click at [773, 236] on input "search" at bounding box center [781, 235] width 107 height 14
type input "wlc mgm scommesse"
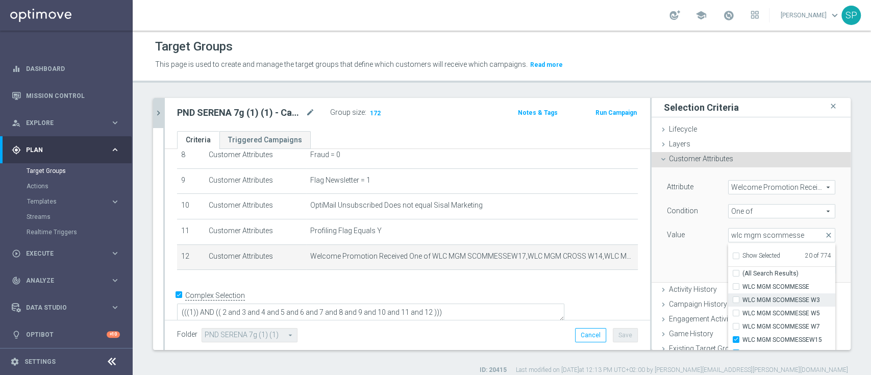
click at [744, 297] on span "WLC MGM SCOMMESSE W3" at bounding box center [788, 300] width 93 height 8
click at [742, 297] on input "WLC MGM SCOMMESSE W3" at bounding box center [739, 300] width 7 height 7
checkbox input "true"
type input "Selected 21 of 774"
click at [777, 229] on input "wlc mgm scommesse" at bounding box center [781, 235] width 107 height 14
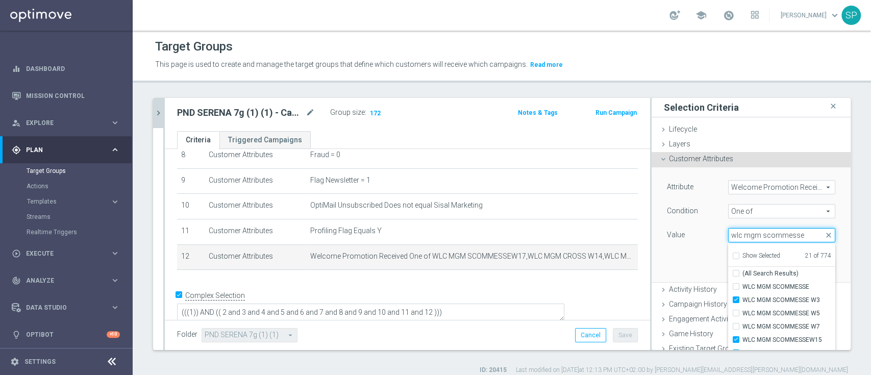
click at [777, 229] on input "wlc mgm scommesse" at bounding box center [781, 235] width 107 height 14
type input "wlc mgm cross w3"
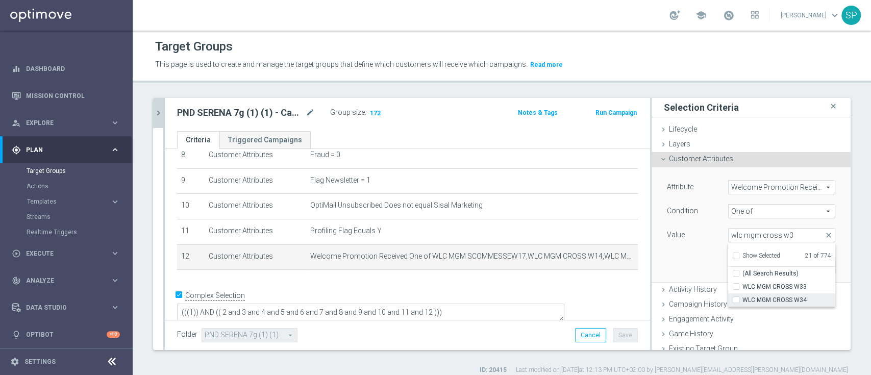
click at [792, 302] on span "WLC MGM CROSS W34" at bounding box center [788, 300] width 93 height 8
click at [742, 302] on input "WLC MGM CROSS W34" at bounding box center [739, 300] width 7 height 7
checkbox input "true"
type input "Selected 22 of 774"
click at [786, 238] on input "wlc mgm cross w3" at bounding box center [781, 235] width 107 height 14
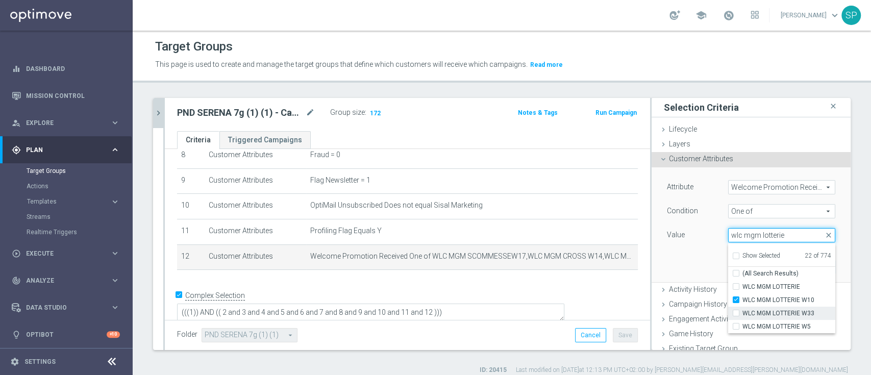
type input "wlc mgm lotterie"
click at [775, 308] on label "WLC MGM LOTTERIE W33" at bounding box center [788, 313] width 93 height 13
click at [742, 310] on input "WLC MGM LOTTERIE W33" at bounding box center [739, 313] width 7 height 7
checkbox input "true"
type input "Selected 23 of 774"
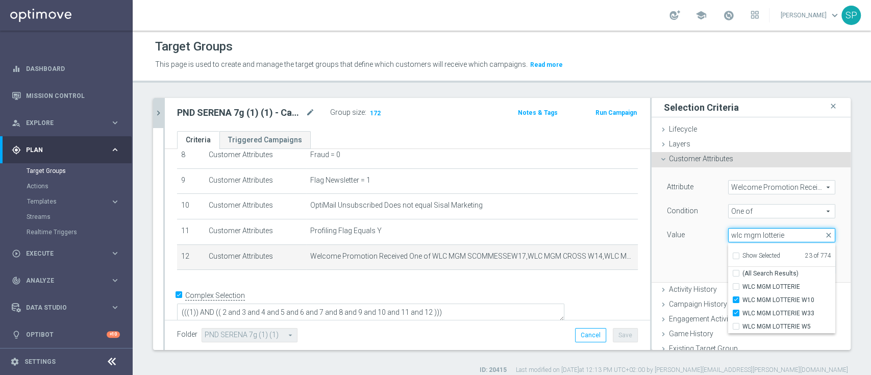
drag, startPoint x: 775, startPoint y: 232, endPoint x: 729, endPoint y: 244, distance: 48.1
click at [729, 242] on div "Selected 23 of 774 arrow_drop_down wlc mgm lotterie close Show Selected 23 of 7…" at bounding box center [781, 235] width 107 height 14
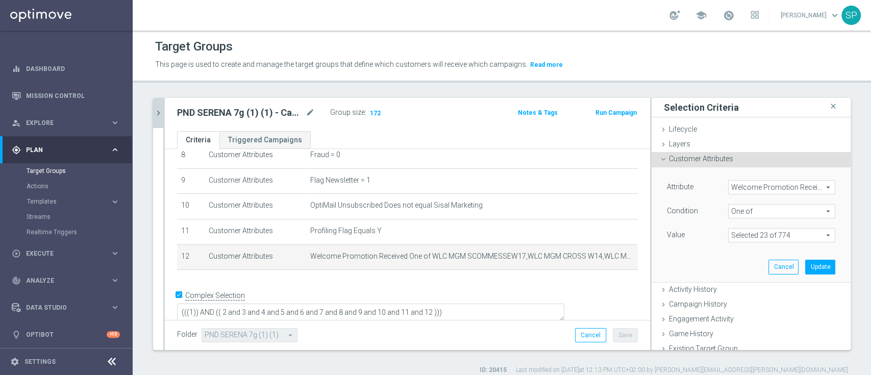
click at [759, 230] on span at bounding box center [782, 235] width 106 height 13
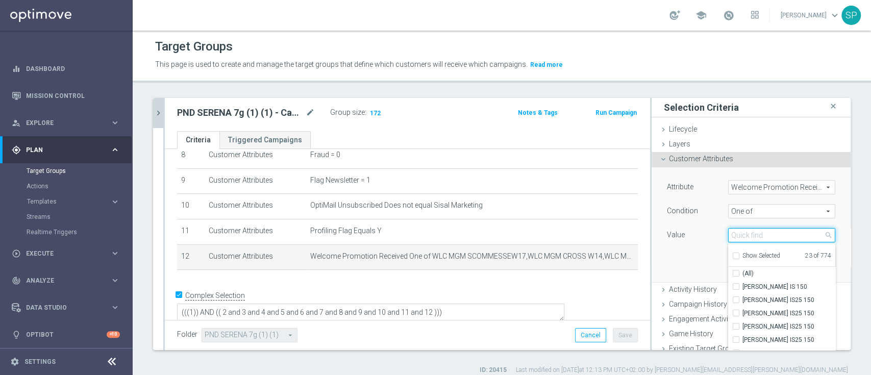
click at [759, 230] on input "search" at bounding box center [781, 235] width 107 height 14
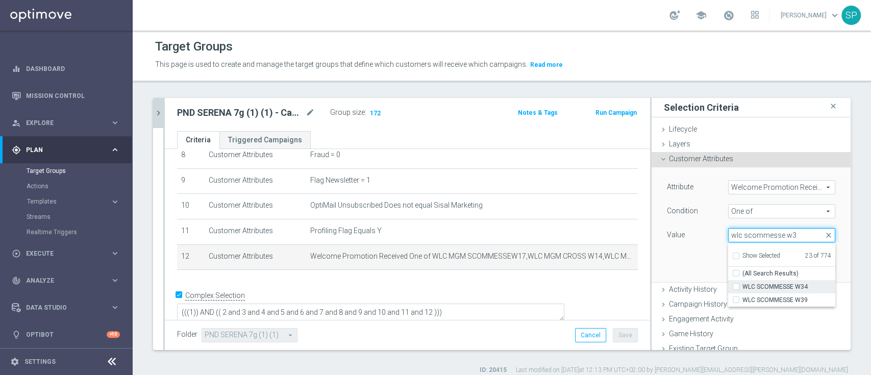
type input "wlc scommesse w3"
click at [736, 284] on input "WLC SCOMMESSE W34" at bounding box center [739, 287] width 7 height 7
checkbox input "true"
type input "Selected 24 of 774"
click at [781, 232] on input "wlc scommesse w3" at bounding box center [781, 235] width 107 height 14
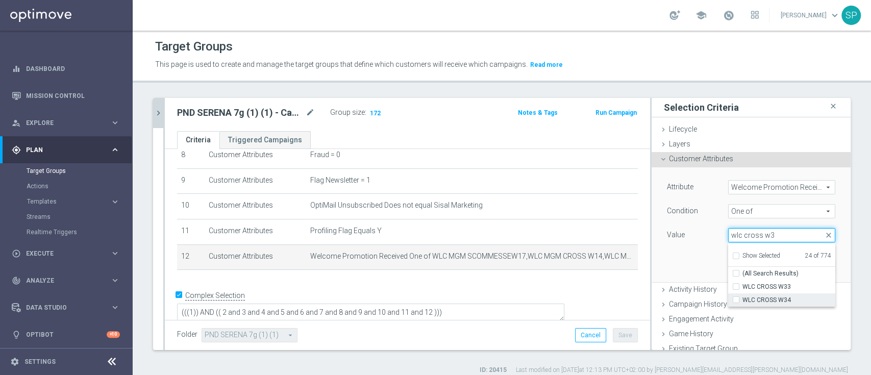
type input "wlc cross w3"
click at [736, 297] on input "WLC CROSS W34" at bounding box center [739, 300] width 7 height 7
checkbox input "true"
type input "Selected 25 of 774"
drag, startPoint x: 776, startPoint y: 234, endPoint x: 730, endPoint y: 235, distance: 45.9
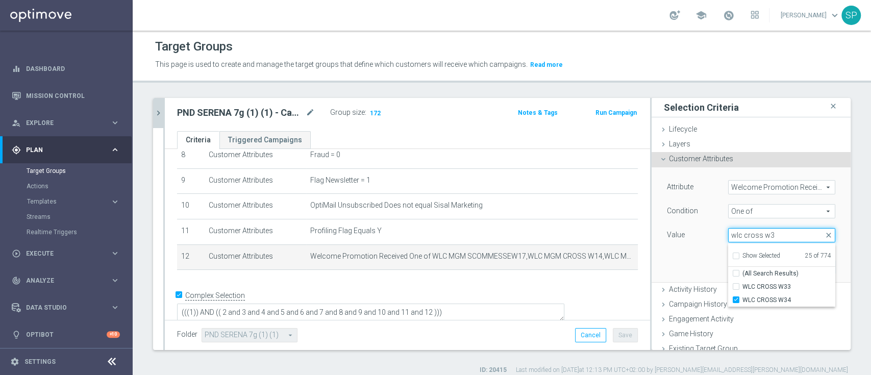
click at [730, 235] on input "wlc cross w3" at bounding box center [781, 235] width 107 height 14
type input "wlc casino bet"
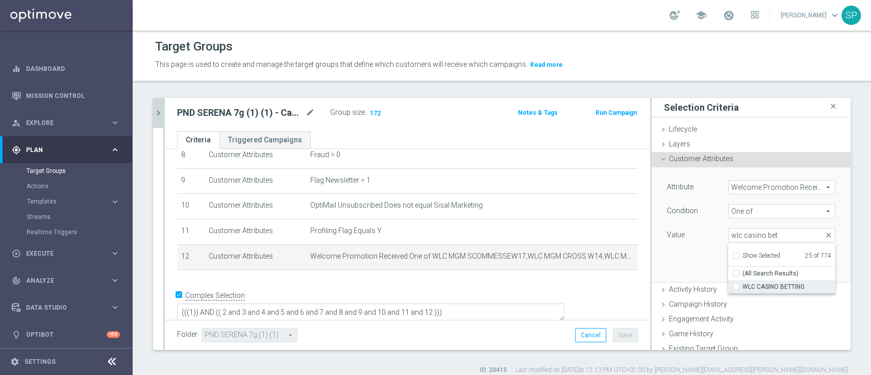
click at [742, 287] on label "WLC CASINO BETTING" at bounding box center [788, 286] width 93 height 13
click at [736, 287] on input "WLC CASINO BETTING" at bounding box center [739, 287] width 7 height 7
checkbox input "true"
type input "Selected 26 of 774"
click at [671, 238] on label "Value" at bounding box center [676, 234] width 18 height 9
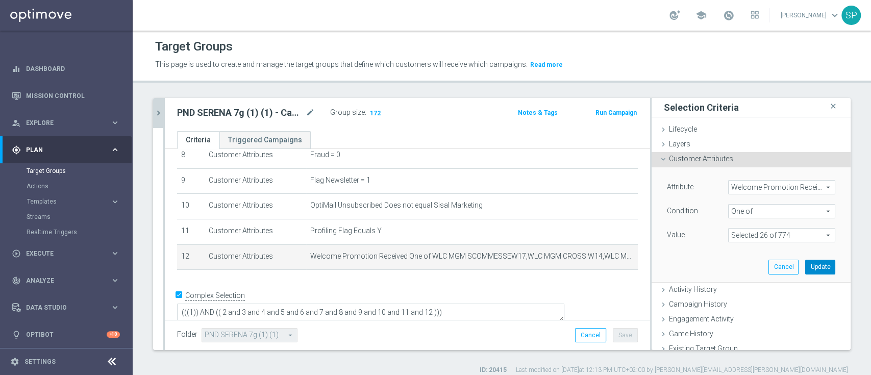
click at [805, 265] on button "Update" at bounding box center [820, 267] width 30 height 14
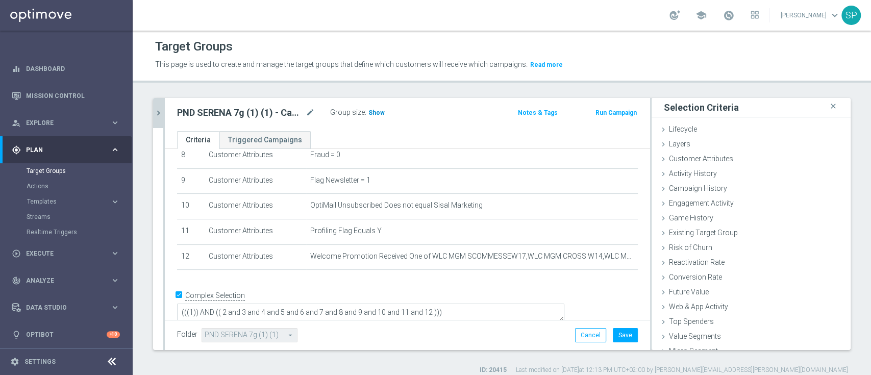
click at [373, 111] on span "Show" at bounding box center [376, 112] width 16 height 7
click at [613, 336] on button "Save" at bounding box center [625, 335] width 25 height 14
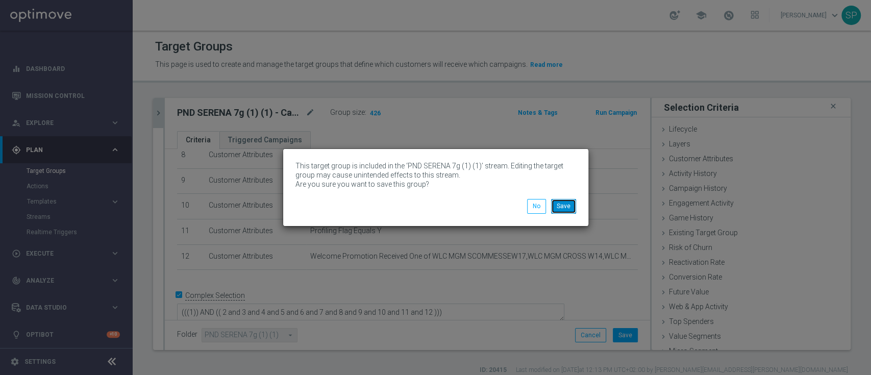
click at [565, 206] on button "Save" at bounding box center [563, 206] width 25 height 14
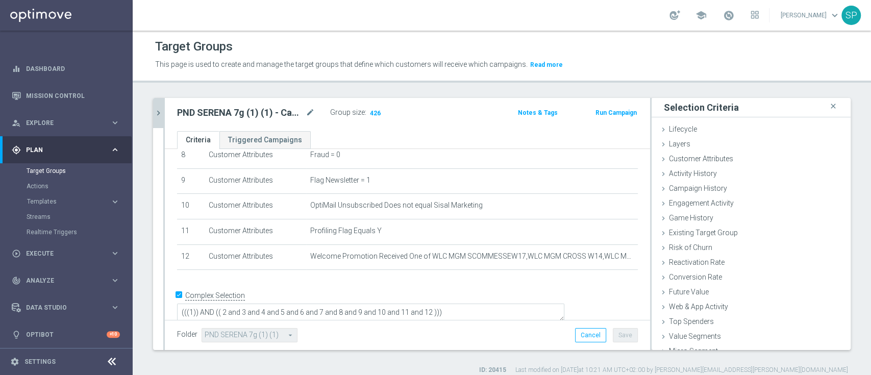
click at [158, 112] on icon "chevron_right" at bounding box center [159, 113] width 10 height 10
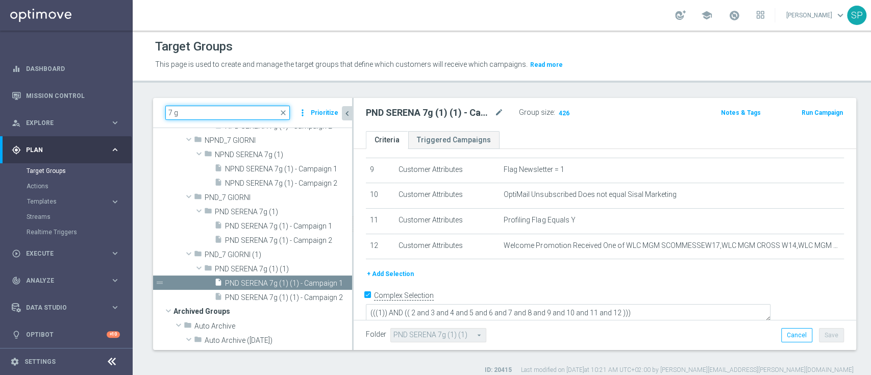
click at [188, 109] on input "7 g" at bounding box center [227, 113] width 124 height 14
type input "7"
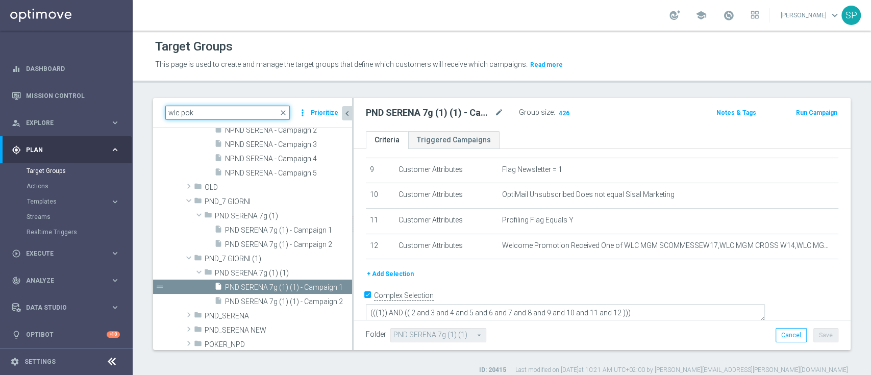
scroll to position [0, 0]
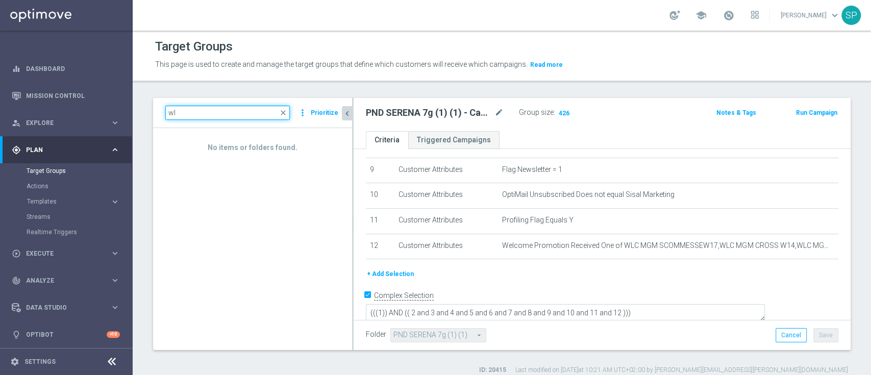
type input "w"
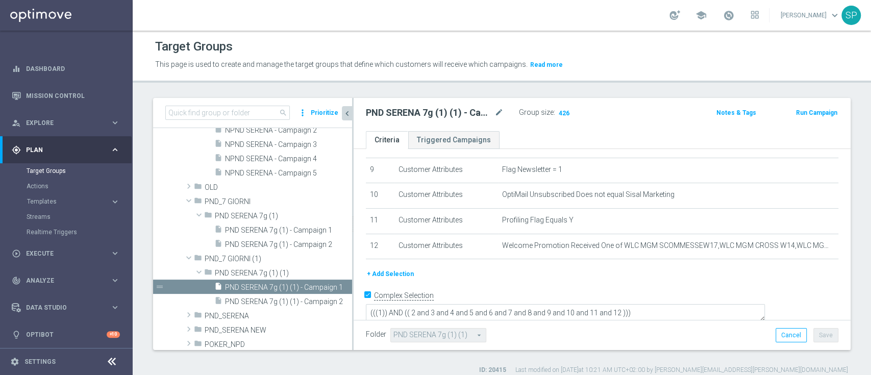
click at [367, 57] on div "This page is used to create and manage the target groups that define which cust…" at bounding box center [413, 65] width 532 height 16
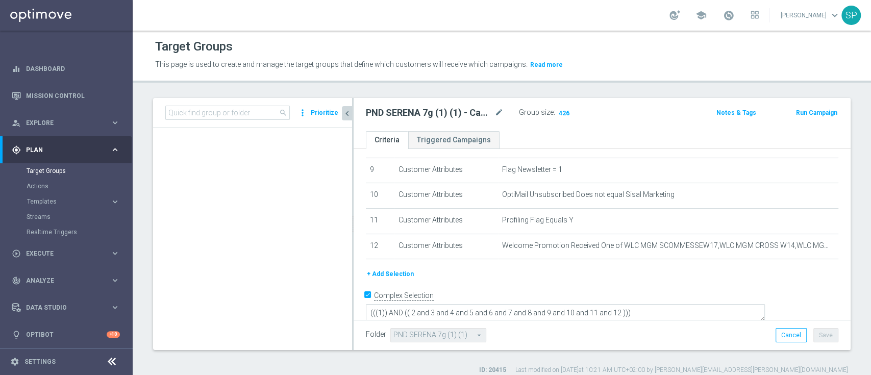
scroll to position [1712, 0]
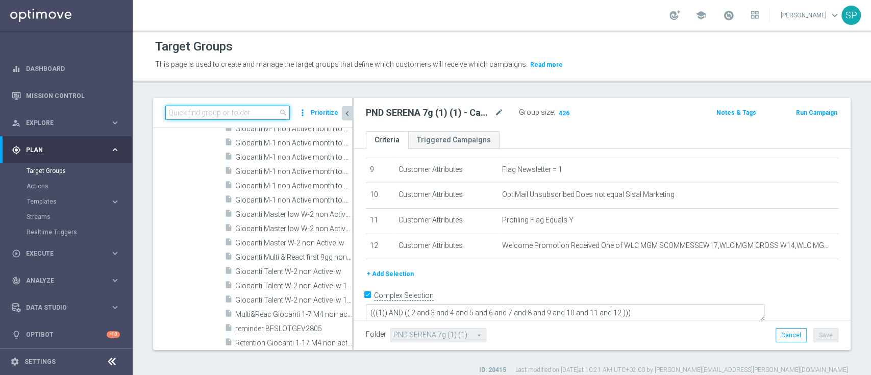
click at [266, 115] on input at bounding box center [227, 113] width 124 height 14
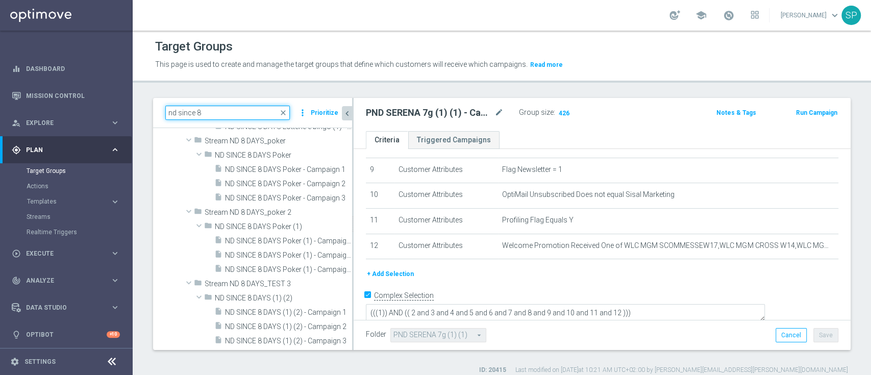
scroll to position [956, 0]
type input "nd since 8 days"
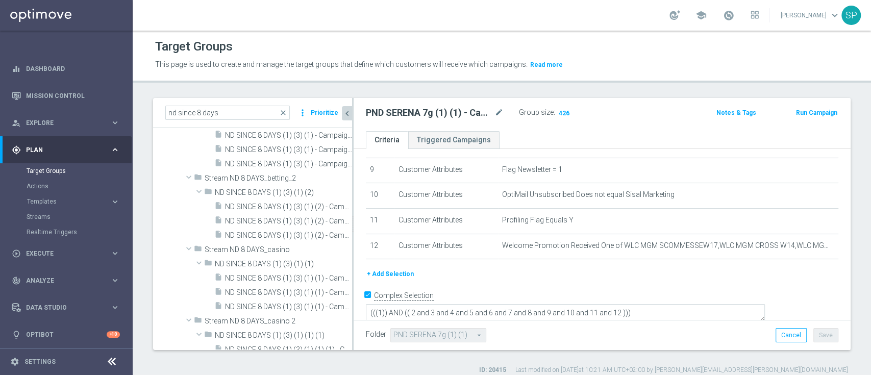
scroll to position [261, 0]
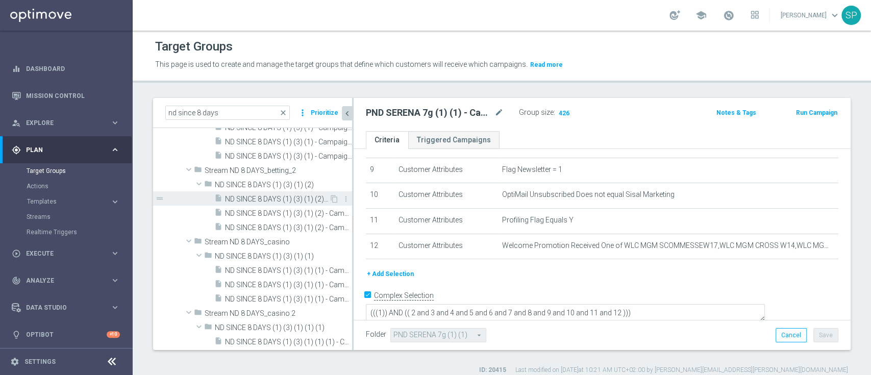
click at [271, 196] on span "ND SINCE 8 DAYS (1) (3) (1) (2) - Campaign 1" at bounding box center [277, 199] width 104 height 9
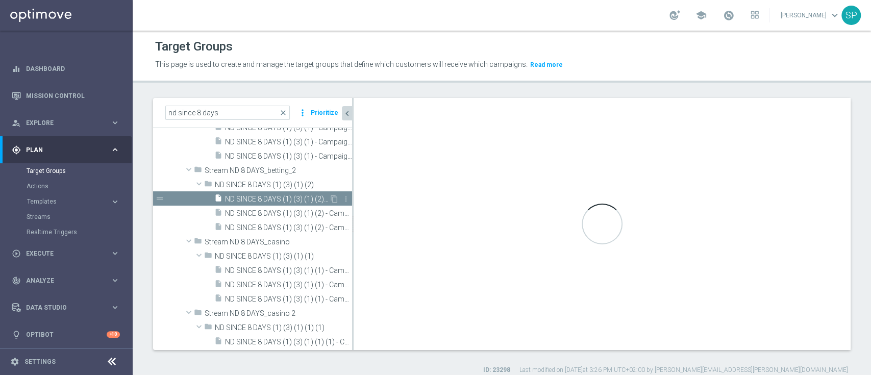
type textarea "(((1)) AND (( 2 and 3 and 4 and 5 and 6 and 7 and 8 and 9 and 10 and 11 and 12 …"
type input "ND SINCE 8 DAYS (1) (3) (1) (2)"
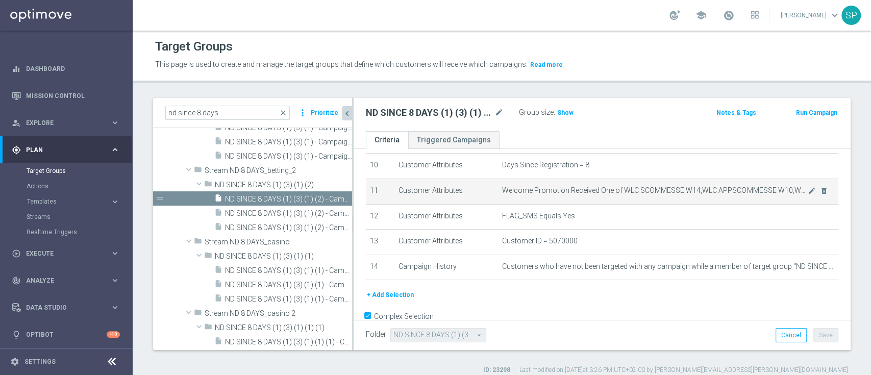
scroll to position [281, 0]
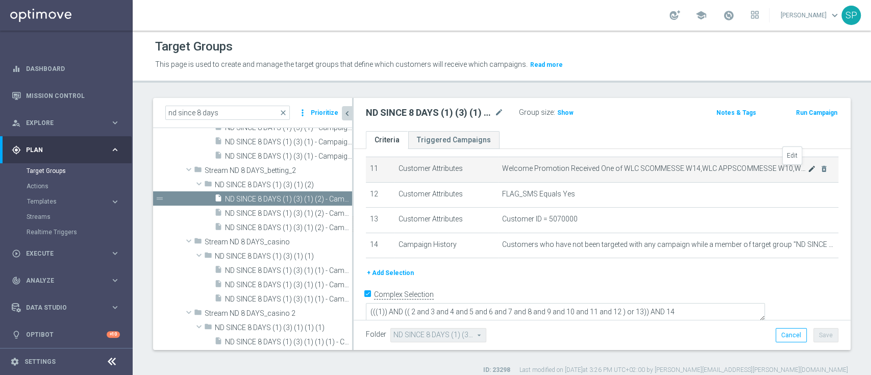
click at [808, 172] on icon "mode_edit" at bounding box center [812, 169] width 8 height 8
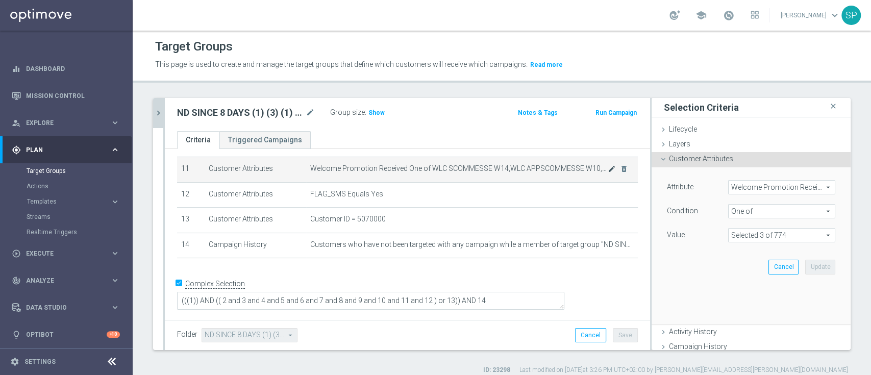
scroll to position [270, 0]
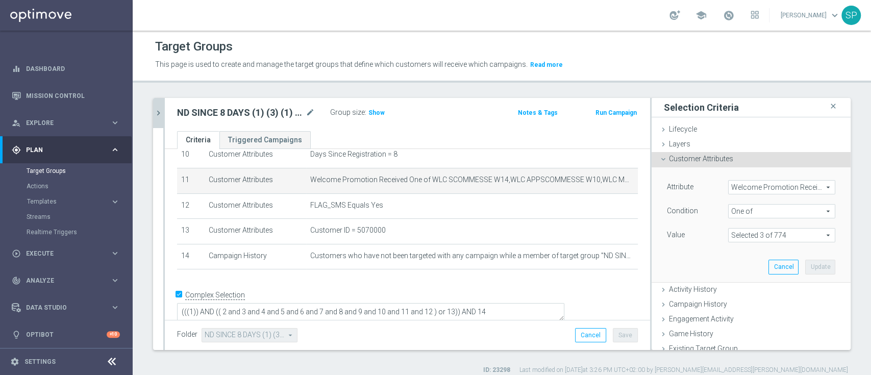
click at [756, 229] on span at bounding box center [782, 235] width 106 height 13
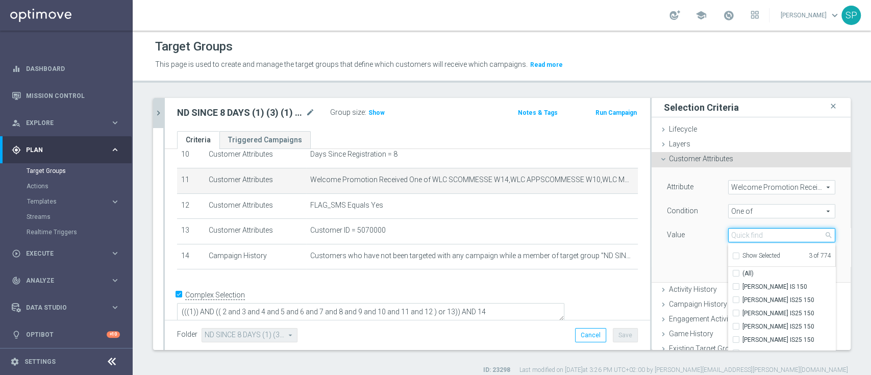
click at [757, 231] on input "search" at bounding box center [781, 235] width 107 height 14
click at [378, 110] on span "Show" at bounding box center [376, 112] width 16 height 7
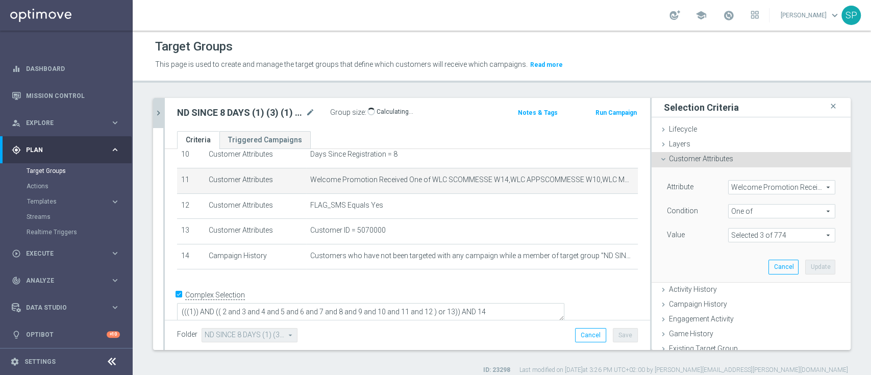
click at [750, 235] on span at bounding box center [782, 235] width 106 height 13
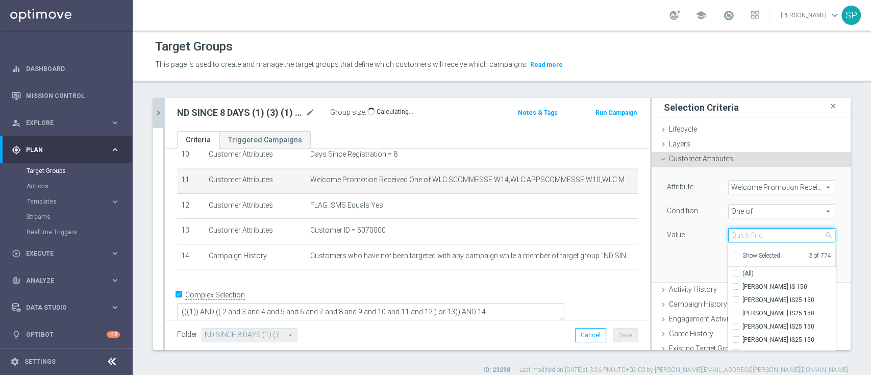
click at [750, 235] on input "search" at bounding box center [781, 235] width 107 height 14
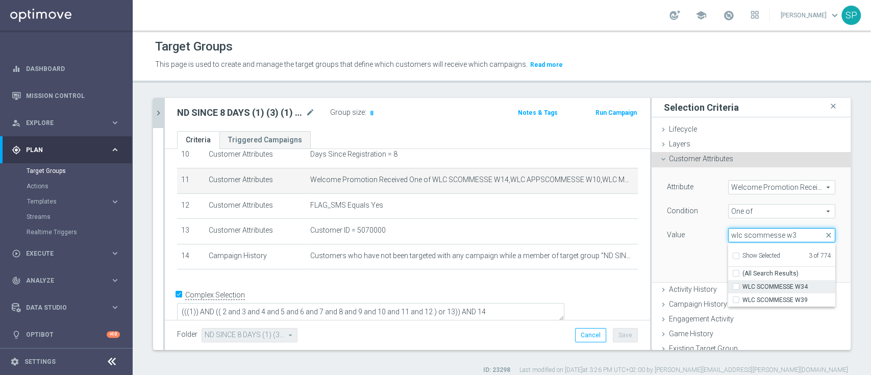
type input "wlc scommesse w3"
click at [742, 287] on span "WLC SCOMMESSE W34" at bounding box center [788, 287] width 93 height 8
click at [741, 287] on input "WLC SCOMMESSE W34" at bounding box center [739, 287] width 7 height 7
checkbox input "true"
type input "Selected 4 of 774"
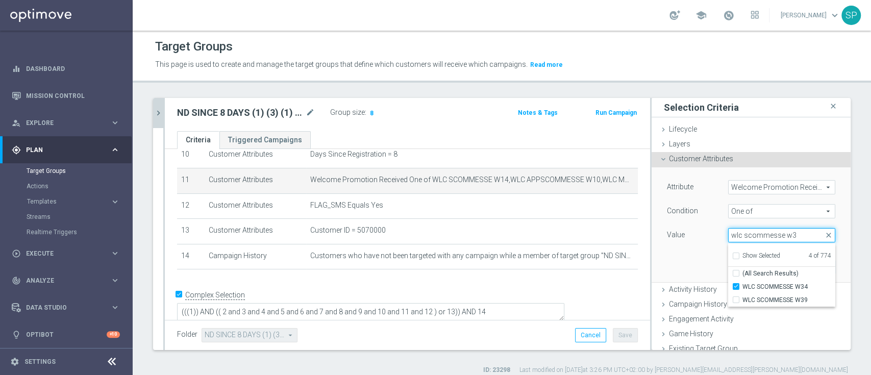
drag, startPoint x: 785, startPoint y: 239, endPoint x: 729, endPoint y: 246, distance: 56.6
click at [729, 242] on div "Selected 4 of 774 arrow_drop_down wlc scommesse w3 close Show Selected 4 of 774…" at bounding box center [781, 235] width 107 height 14
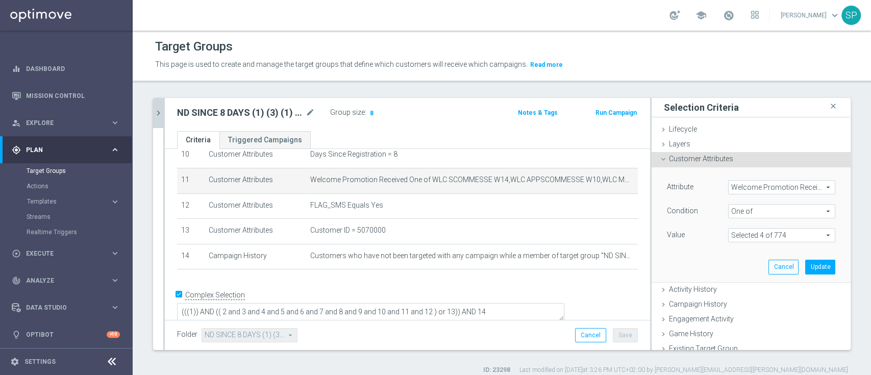
click at [748, 232] on span at bounding box center [782, 235] width 106 height 13
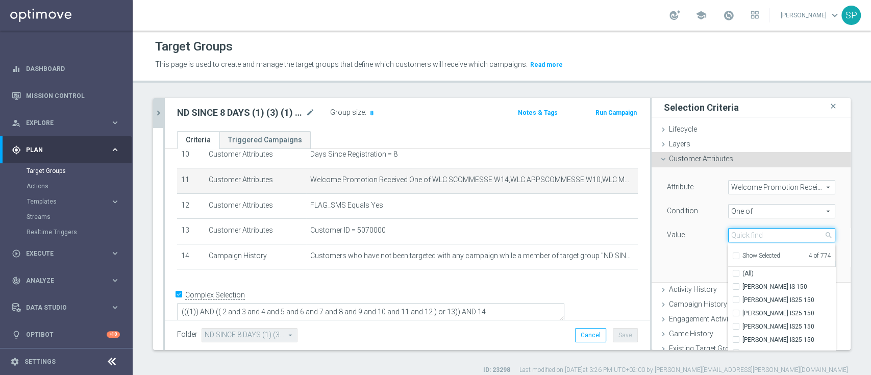
click at [748, 232] on input "search" at bounding box center [781, 235] width 107 height 14
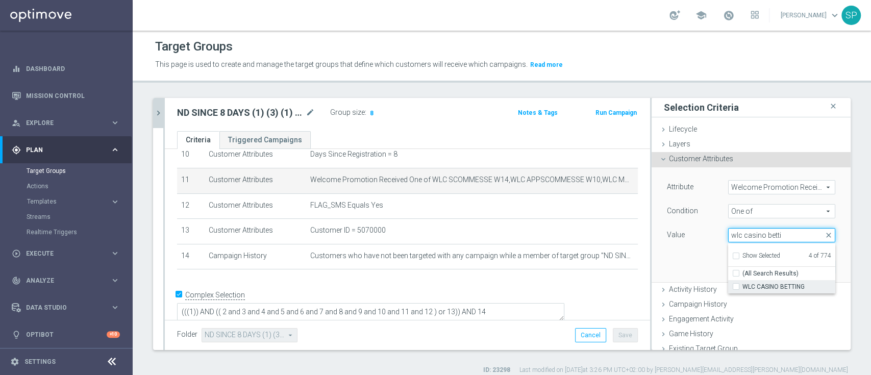
type input "wlc casino betti"
click at [736, 286] on input "WLC CASINO BETTING" at bounding box center [739, 287] width 7 height 7
checkbox input "true"
type input "Selected 5 of 774"
click at [673, 232] on div "Value" at bounding box center [689, 236] width 61 height 16
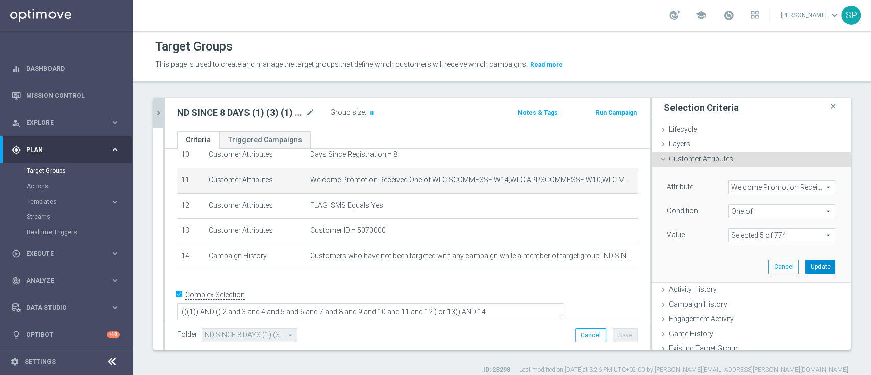
click at [805, 267] on button "Update" at bounding box center [820, 267] width 30 height 14
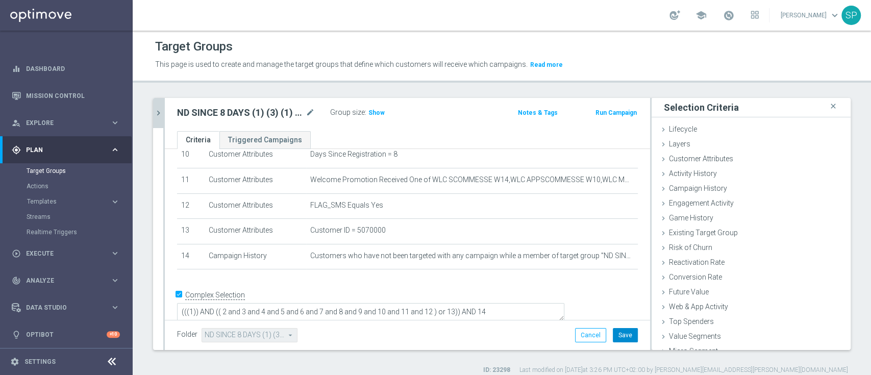
click at [614, 336] on button "Save" at bounding box center [625, 335] width 25 height 14
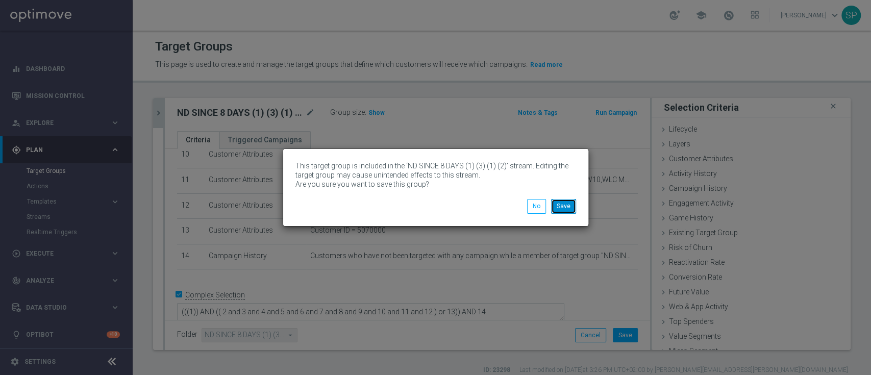
click at [571, 210] on button "Save" at bounding box center [563, 206] width 25 height 14
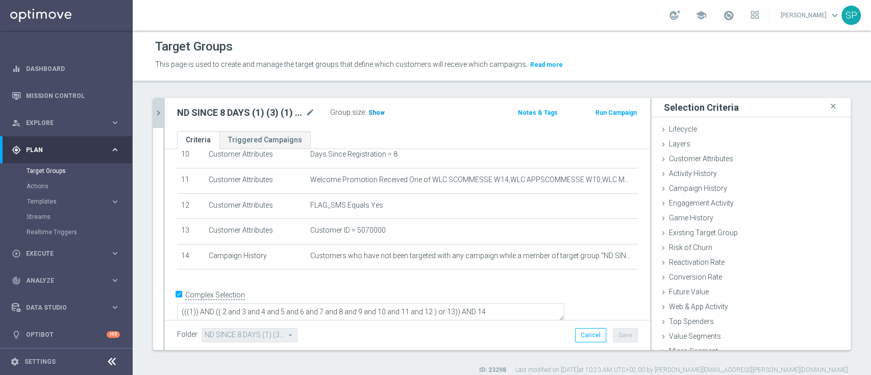
click at [371, 113] on span "Show" at bounding box center [376, 112] width 16 height 7
click at [161, 121] on button "chevron_right" at bounding box center [158, 113] width 10 height 30
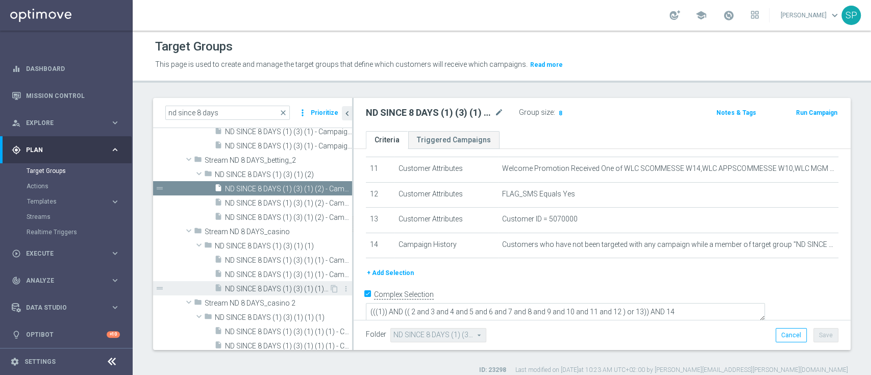
scroll to position [398, 0]
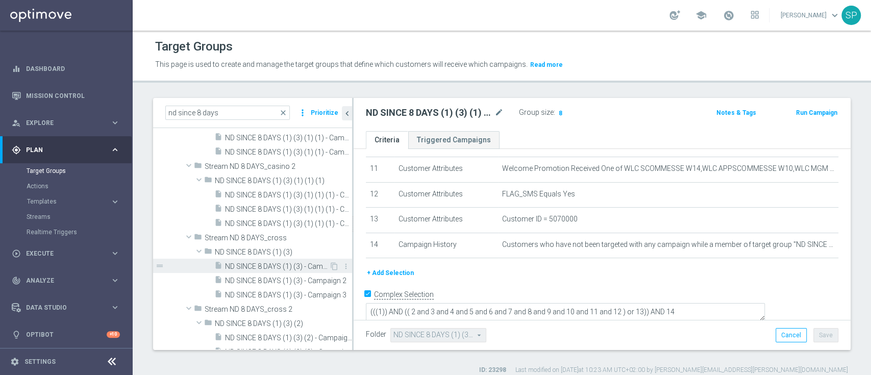
click at [281, 267] on span "ND SINCE 8 DAYS (1) (3) - Campaign 1" at bounding box center [277, 266] width 104 height 9
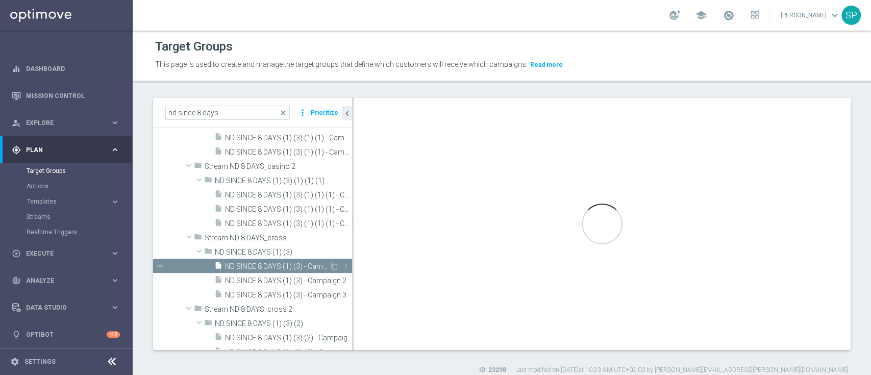
type textarea "(((1)) AND (( 2 and 3 and 4 and 5 and 6 and 7 and 8 and 9 and 10 and 11 and 12 …"
type input "ND SINCE 8 DAYS (1) (3)"
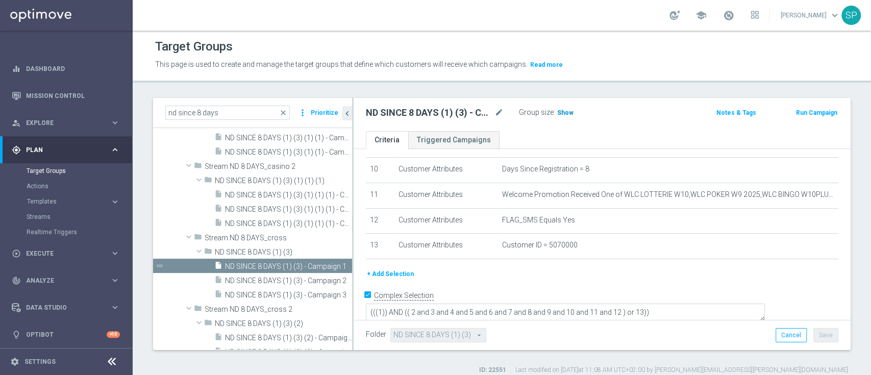
click at [563, 114] on span "Show" at bounding box center [565, 112] width 16 height 7
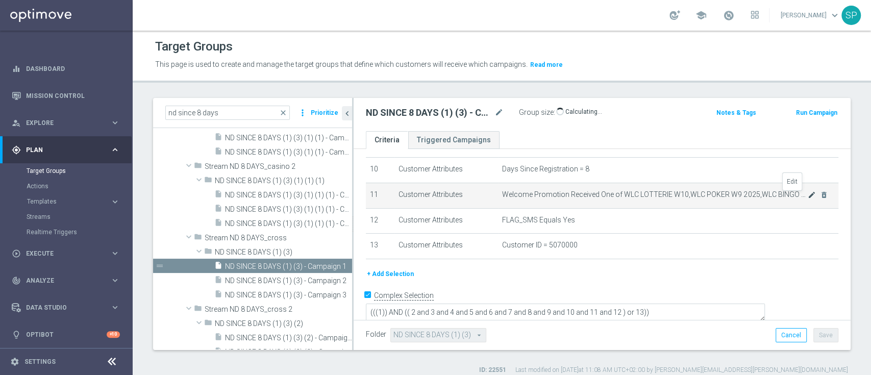
click at [808, 197] on icon "mode_edit" at bounding box center [812, 195] width 8 height 8
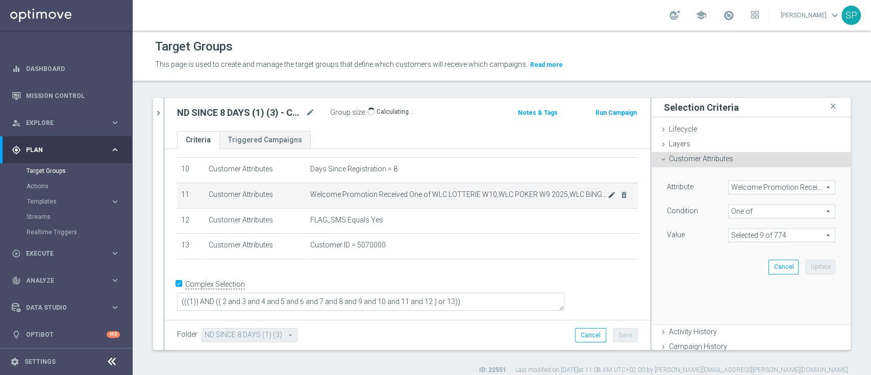
scroll to position [245, 0]
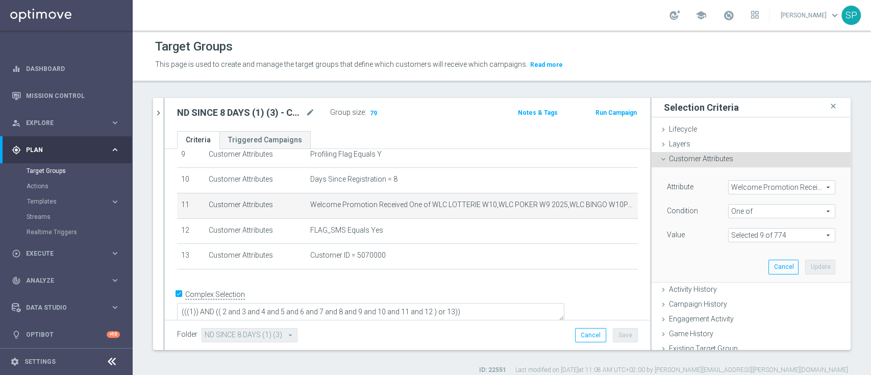
click at [729, 235] on span at bounding box center [782, 235] width 106 height 13
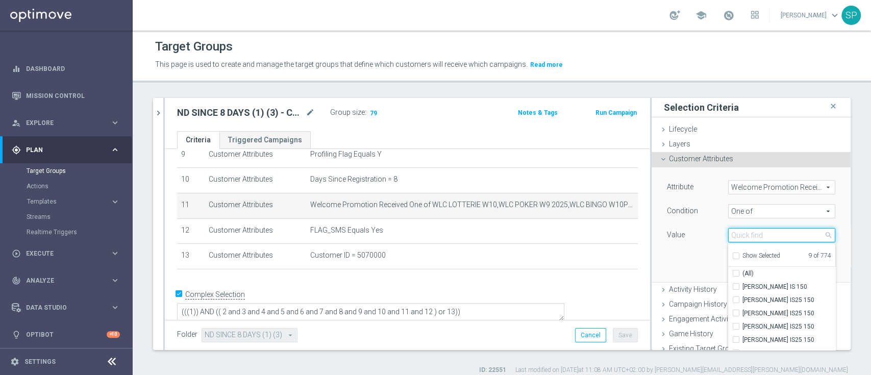
click at [748, 230] on input "search" at bounding box center [781, 235] width 107 height 14
type input "wlc cross w3"
checkbox input "false"
type input "wlc cross w3"
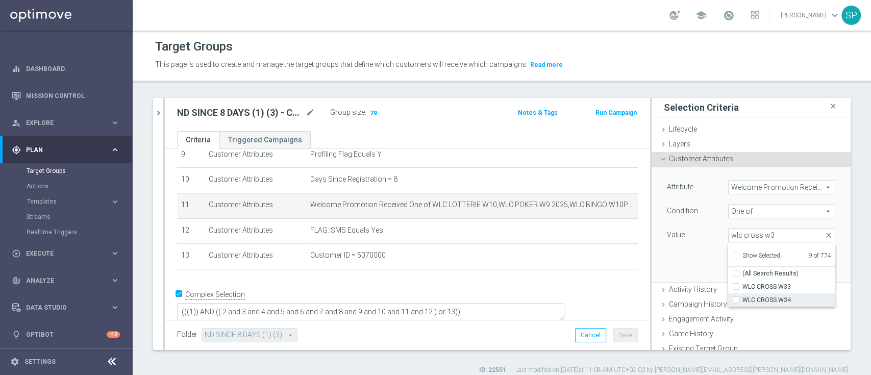
click at [736, 299] on input "WLC CROSS W34" at bounding box center [739, 300] width 7 height 7
checkbox input "true"
type input "Selected 10 of 774"
click at [698, 245] on div "Attribute Welcome Promotion Received Welcome Promotion Received arrow_drop_down…" at bounding box center [751, 224] width 184 height 114
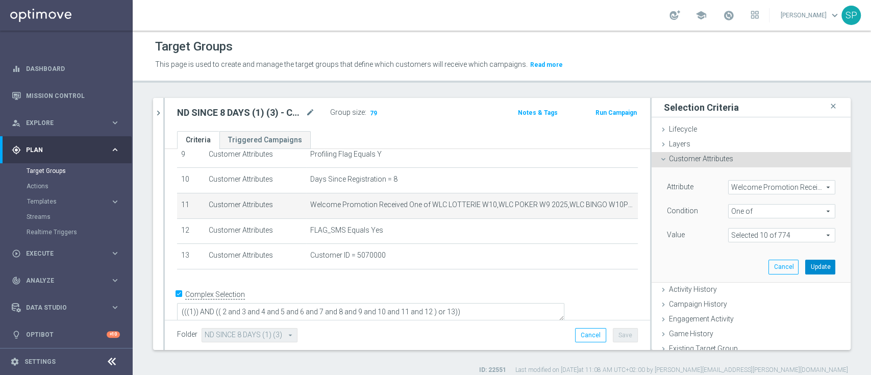
click at [805, 268] on button "Update" at bounding box center [820, 267] width 30 height 14
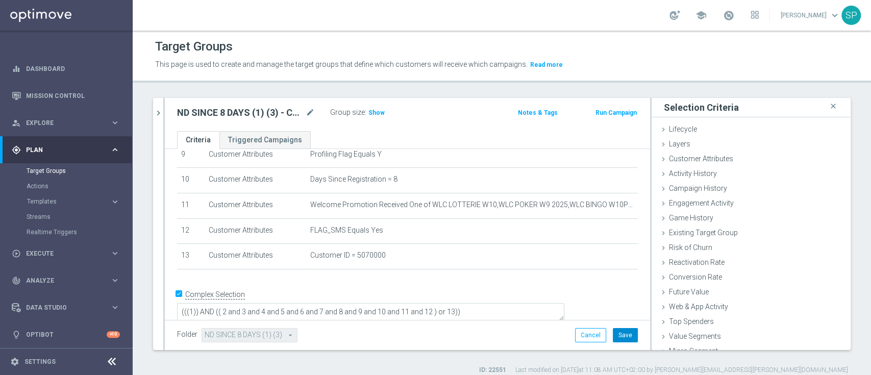
click at [613, 333] on button "Save" at bounding box center [625, 335] width 25 height 14
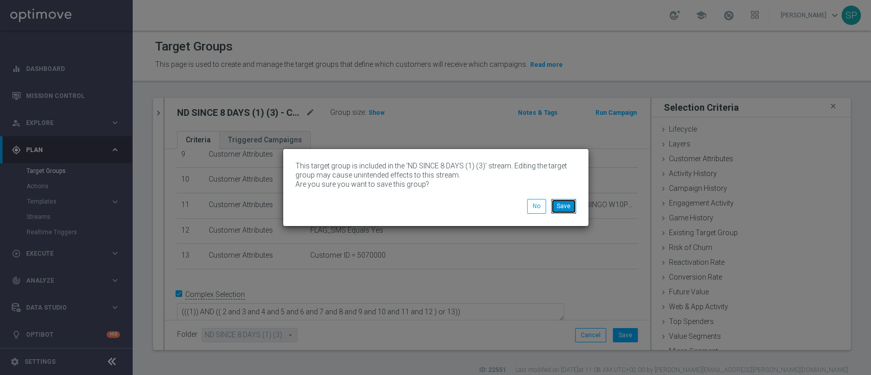
click at [569, 206] on button "Save" at bounding box center [563, 206] width 25 height 14
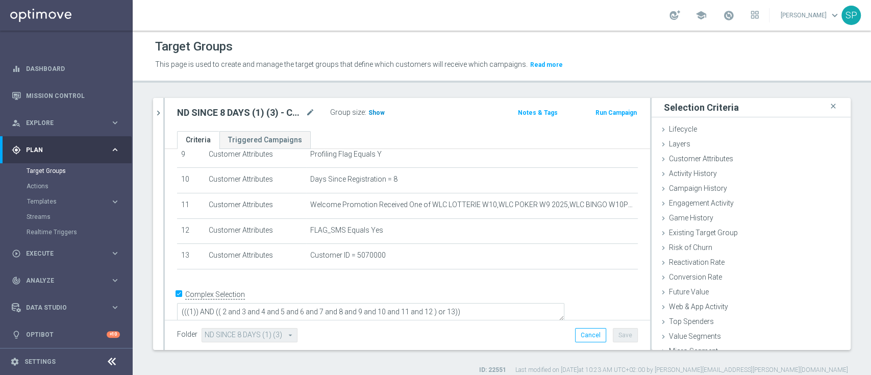
click at [375, 112] on span "Show" at bounding box center [376, 112] width 16 height 7
click at [158, 110] on icon "chevron_right" at bounding box center [159, 113] width 10 height 10
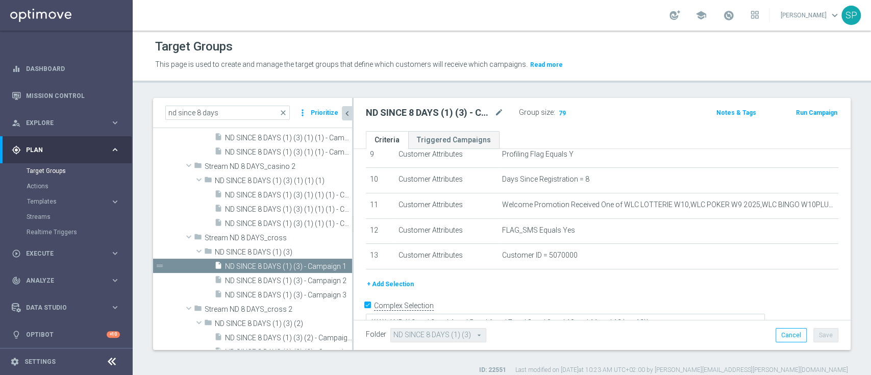
scroll to position [255, 0]
